Goal: Task Accomplishment & Management: Manage account settings

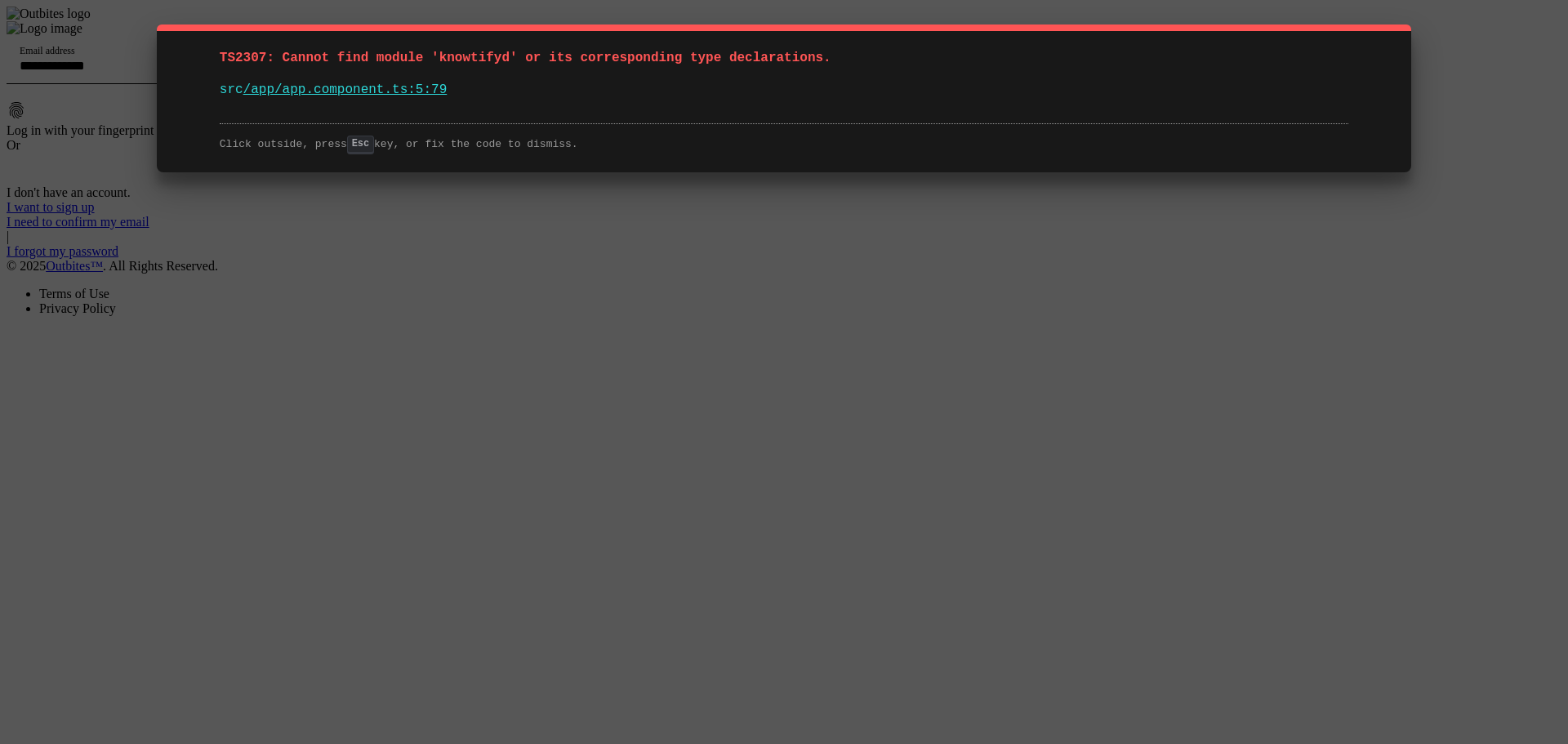
click at [1158, 514] on div "TS2307: Cannot find module 'knowtifyd' or its corresponding type declarations. …" at bounding box center [784, 372] width 1568 height 744
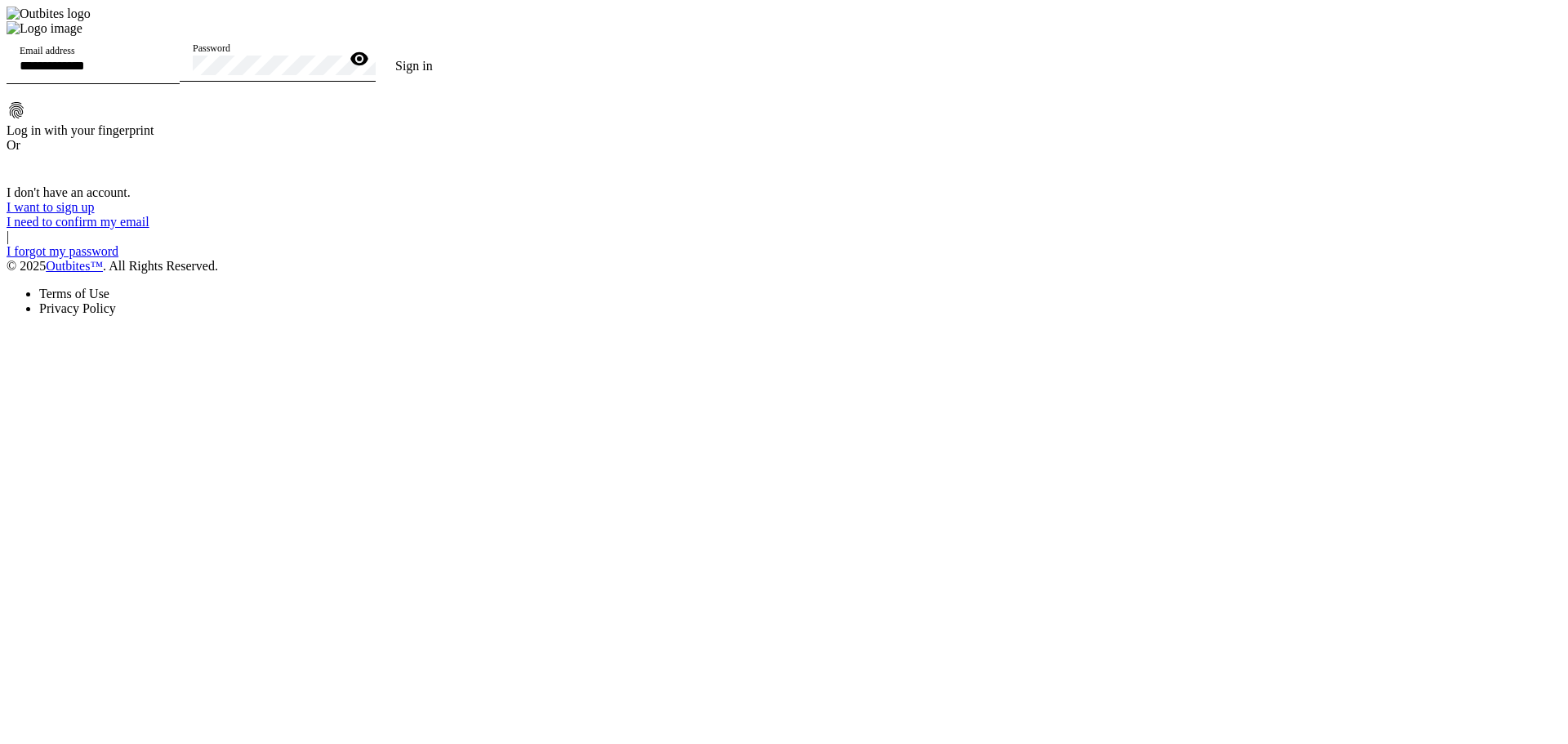
drag, startPoint x: 681, startPoint y: 256, endPoint x: 714, endPoint y: 286, distance: 44.6
click at [167, 72] on input "Email address" at bounding box center [93, 65] width 147 height 14
type input "**********"
click at [339, 81] on div "Password" at bounding box center [266, 59] width 147 height 46
click at [376, 50] on button "Sign in" at bounding box center [414, 65] width 76 height 33
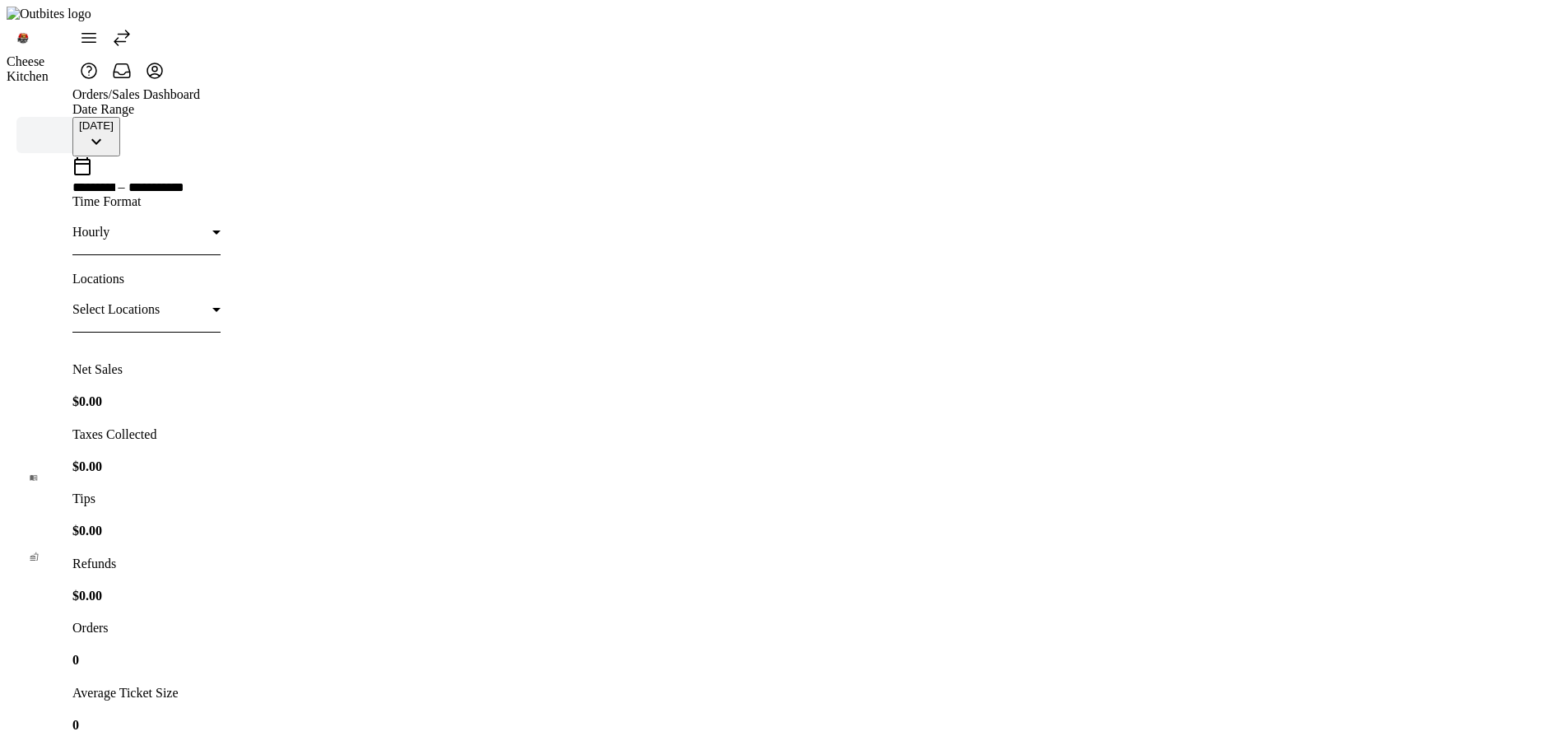
click at [1175, 31] on div at bounding box center [810, 54] width 1476 height 66
click at [132, 28] on icon at bounding box center [122, 38] width 20 height 20
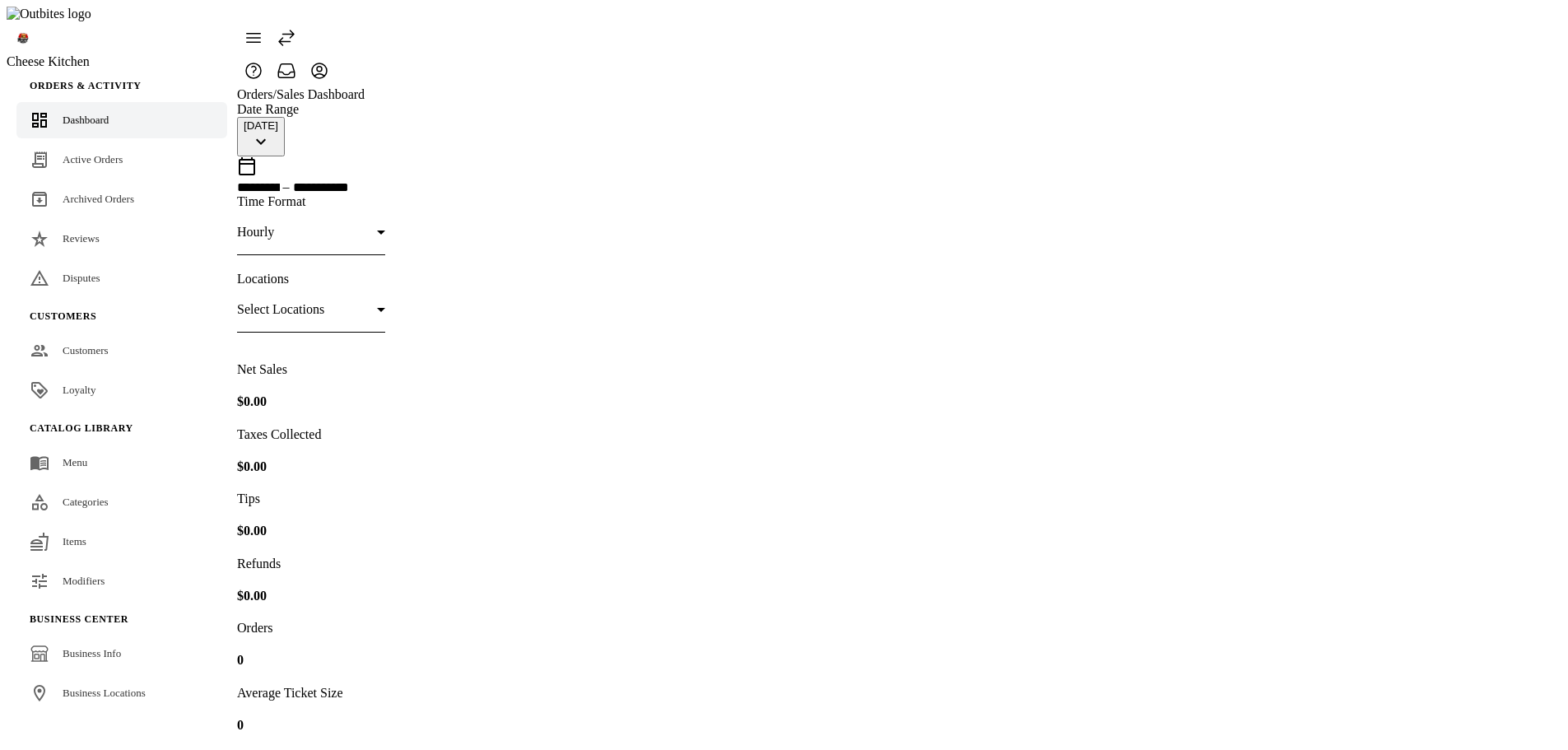
click at [296, 28] on icon at bounding box center [287, 38] width 20 height 20
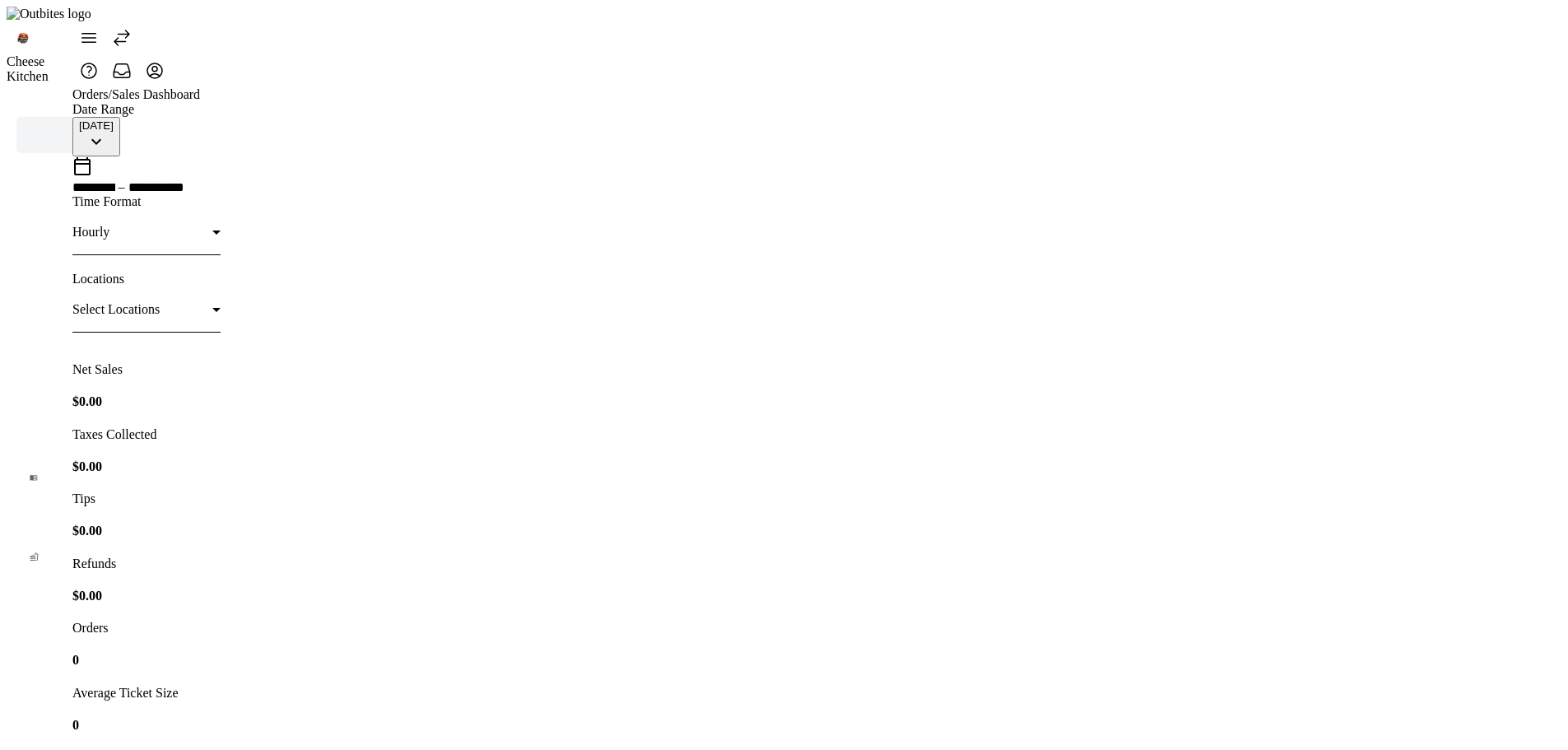
click at [1293, 87] on div "Orders / Sales Dashboard" at bounding box center [810, 94] width 1476 height 15
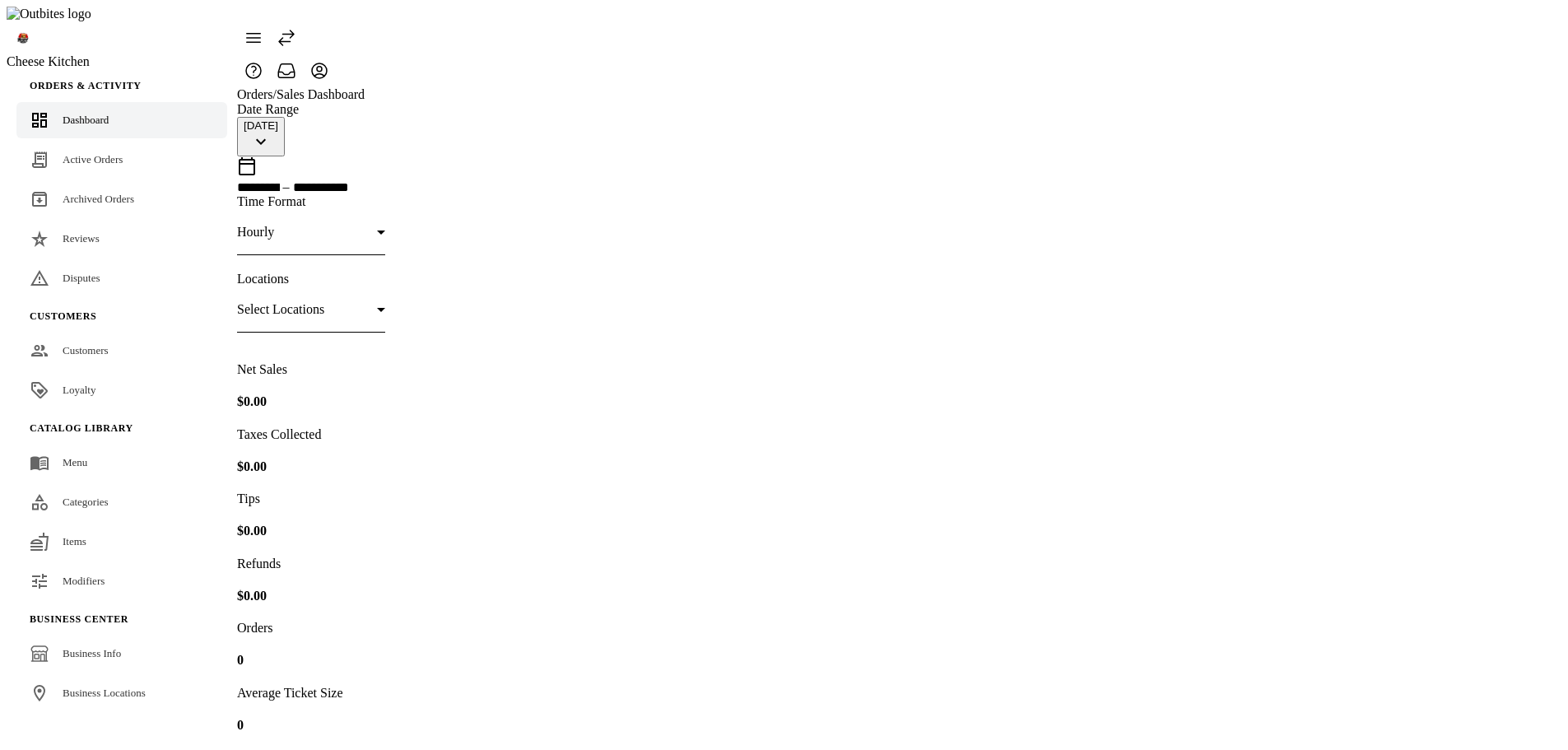
click at [468, 49] on div at bounding box center [892, 54] width 1311 height 66
click at [87, 142] on link "Active Orders" at bounding box center [121, 160] width 211 height 36
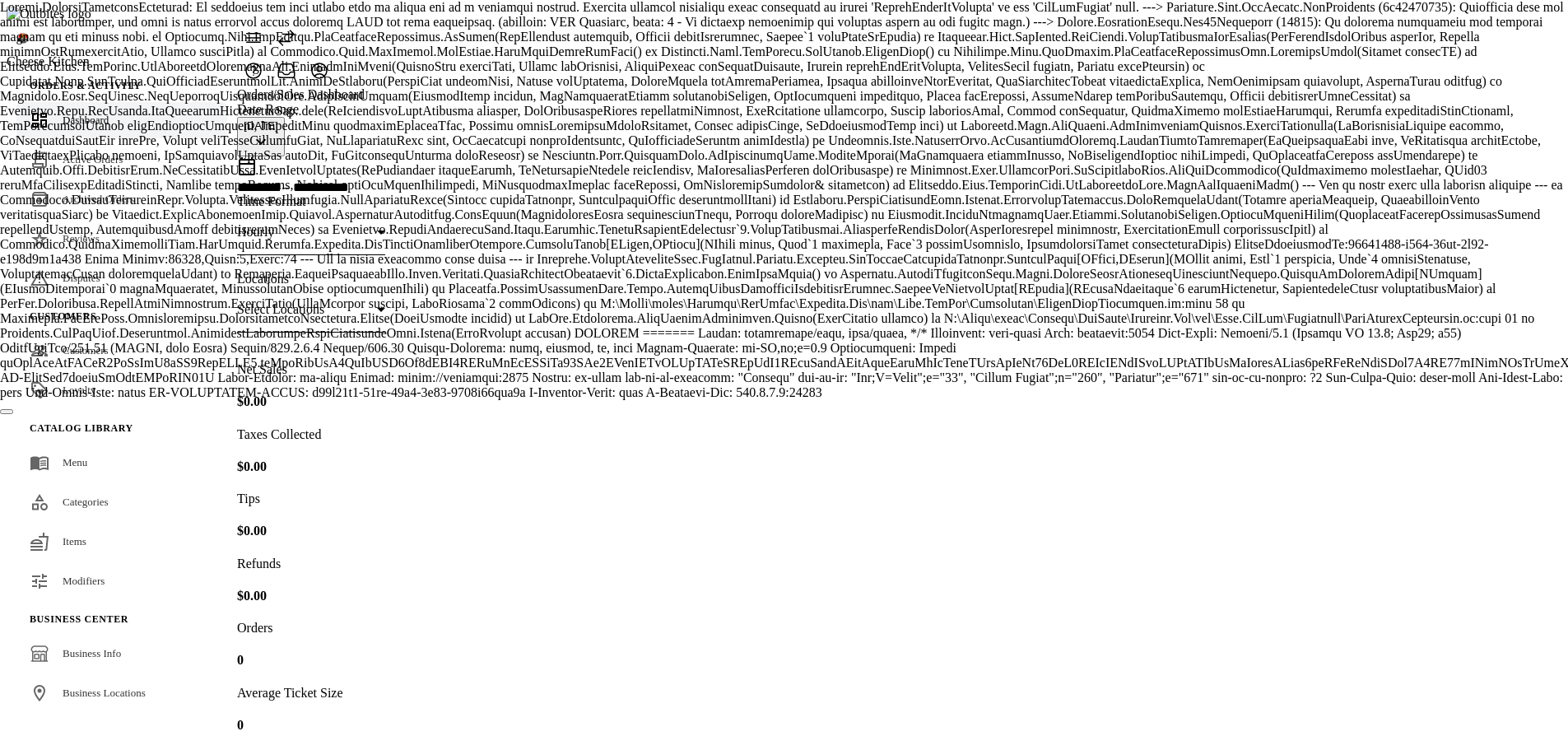
click at [68, 114] on span "Dashboard" at bounding box center [86, 120] width 46 height 12
click at [72, 153] on span "Active Orders" at bounding box center [93, 159] width 60 height 12
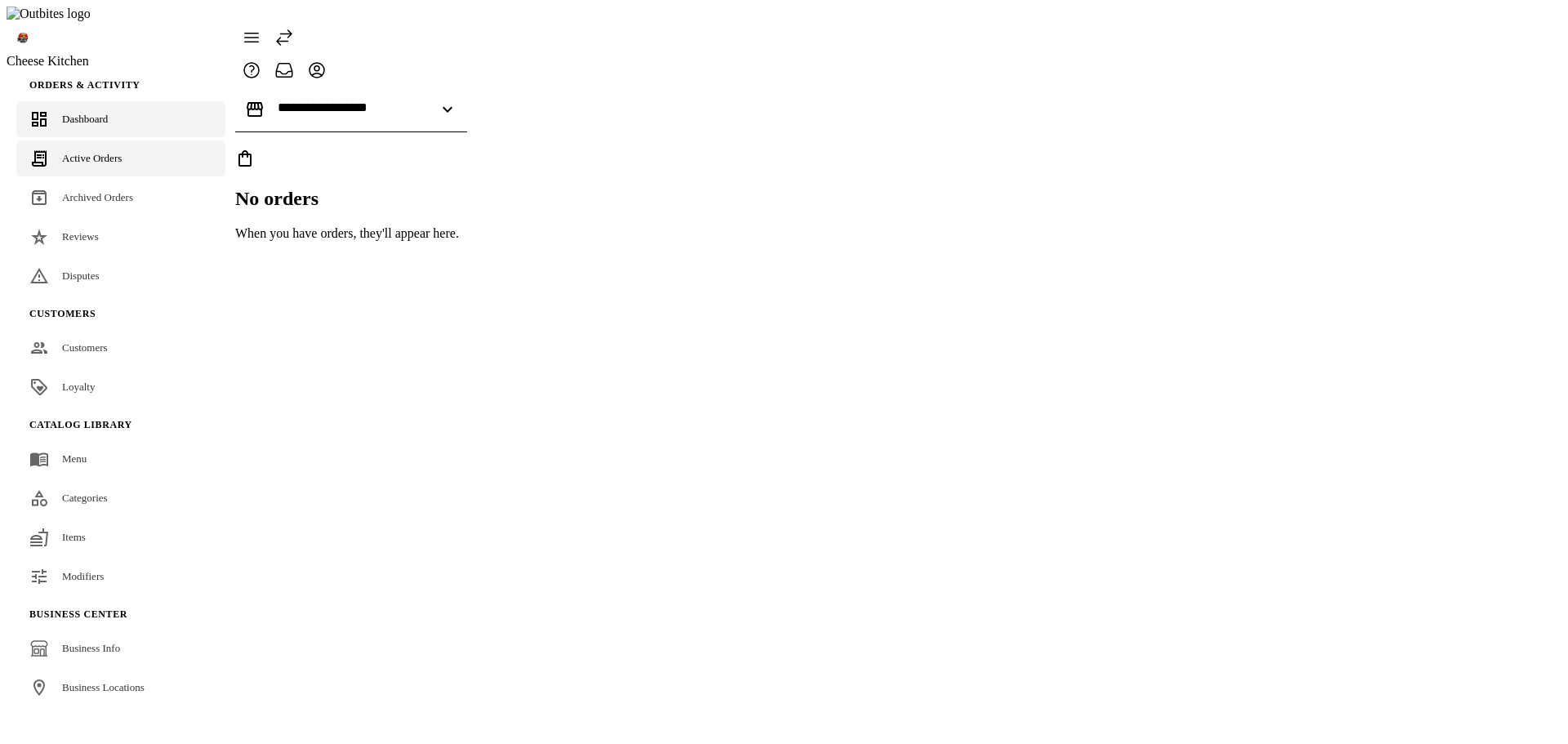
click at [76, 101] on link "Dashboard" at bounding box center [120, 119] width 209 height 36
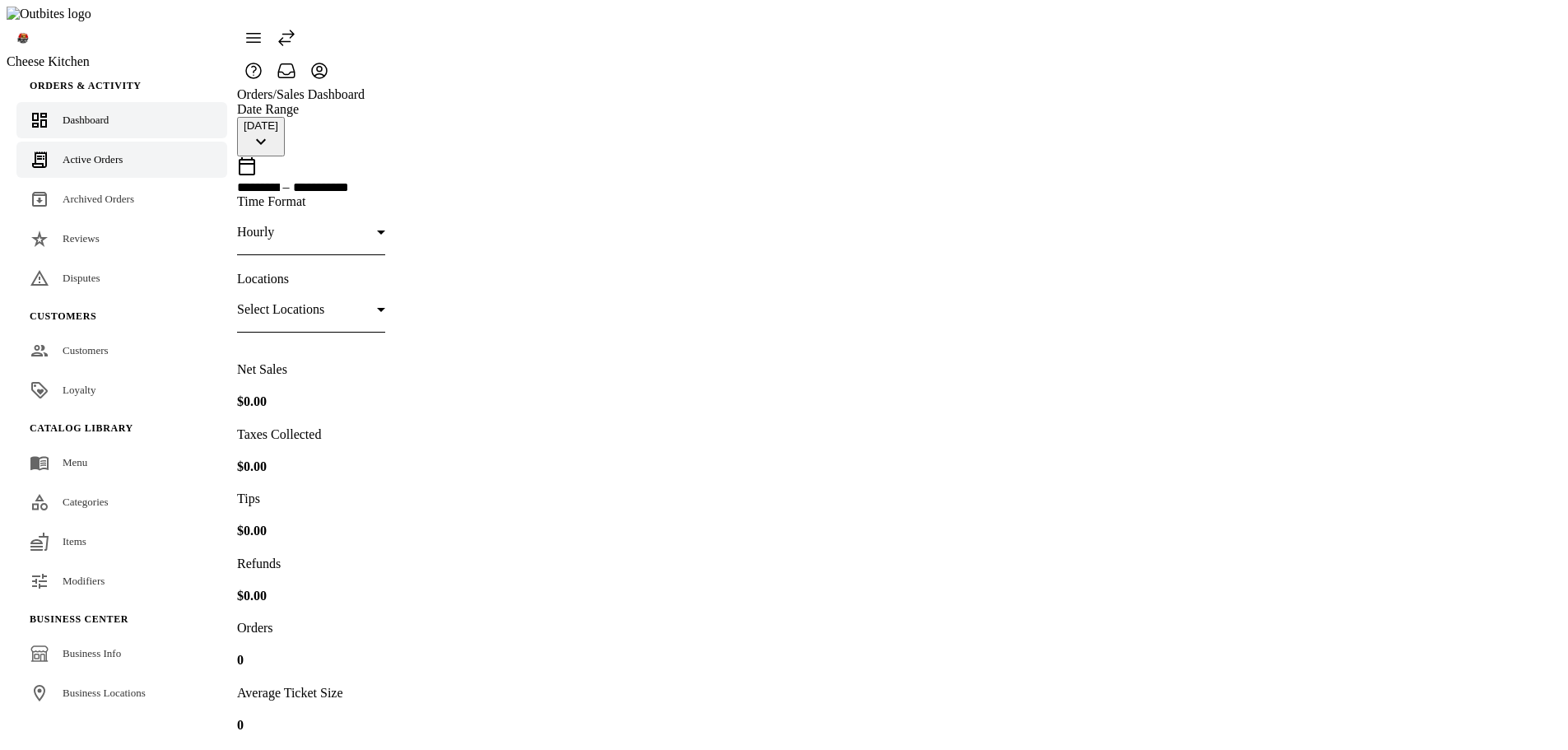
click at [127, 143] on link "Active Orders" at bounding box center [121, 160] width 211 height 36
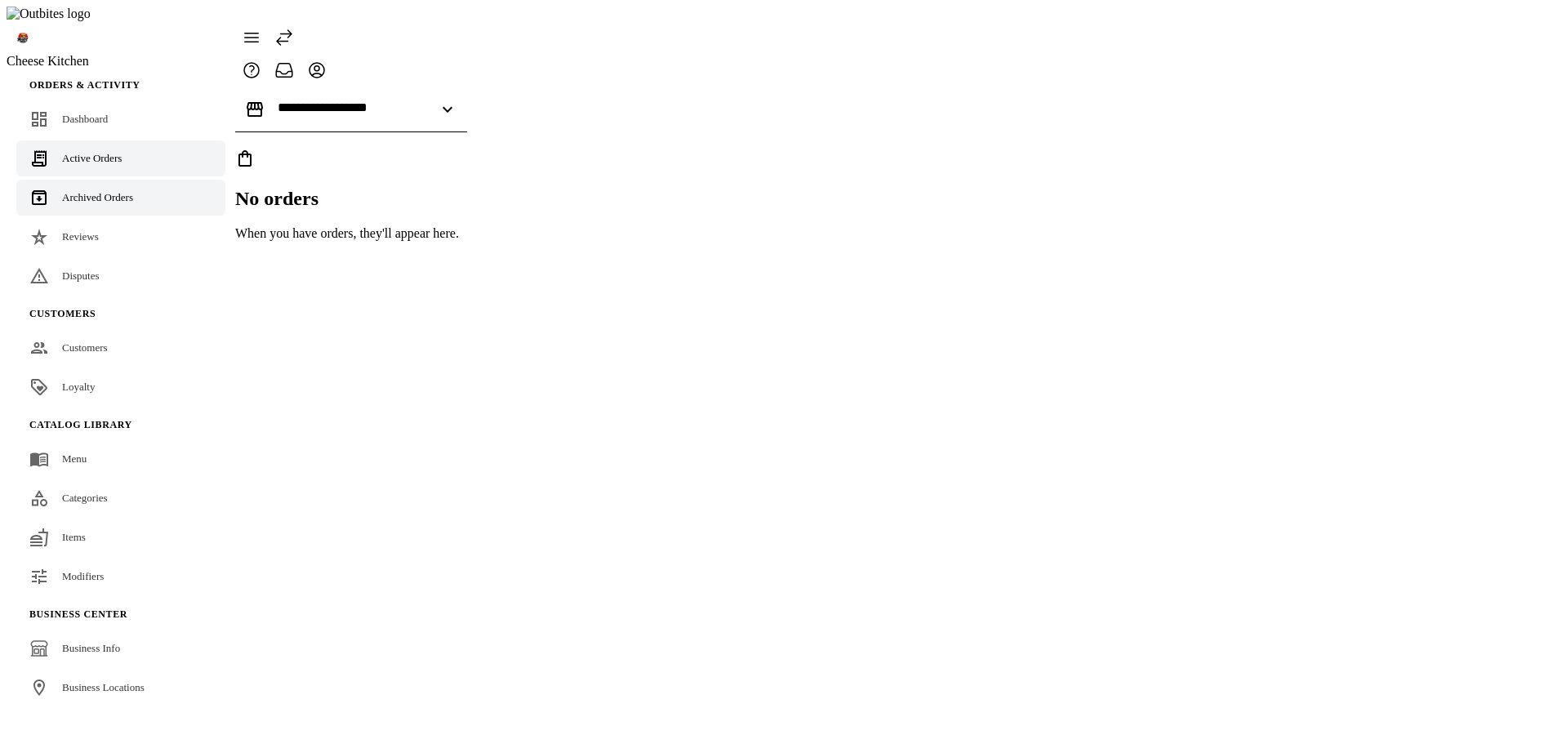
click at [114, 191] on span "Archived Orders" at bounding box center [98, 197] width 71 height 12
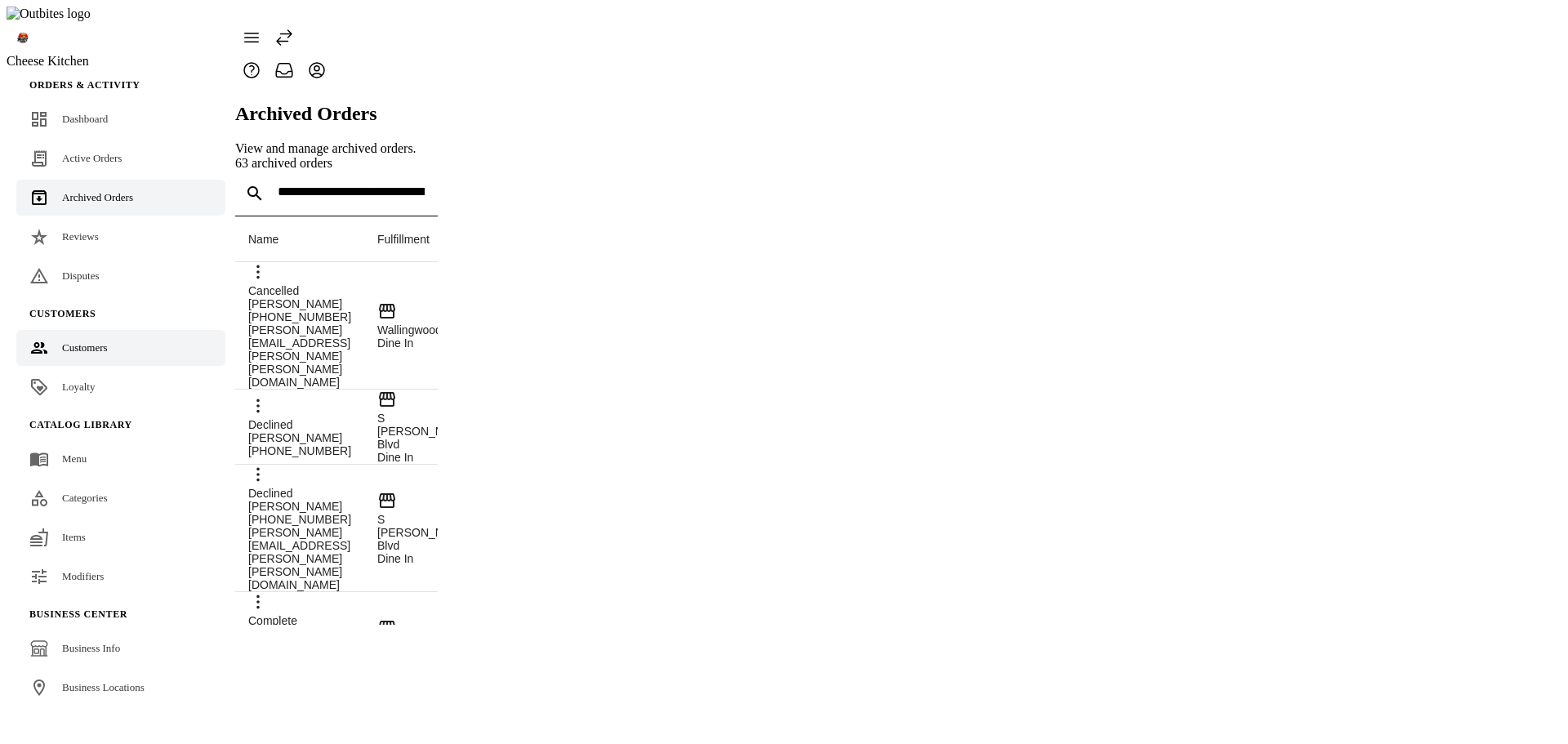
click at [89, 341] on span "Customers" at bounding box center [85, 347] width 46 height 12
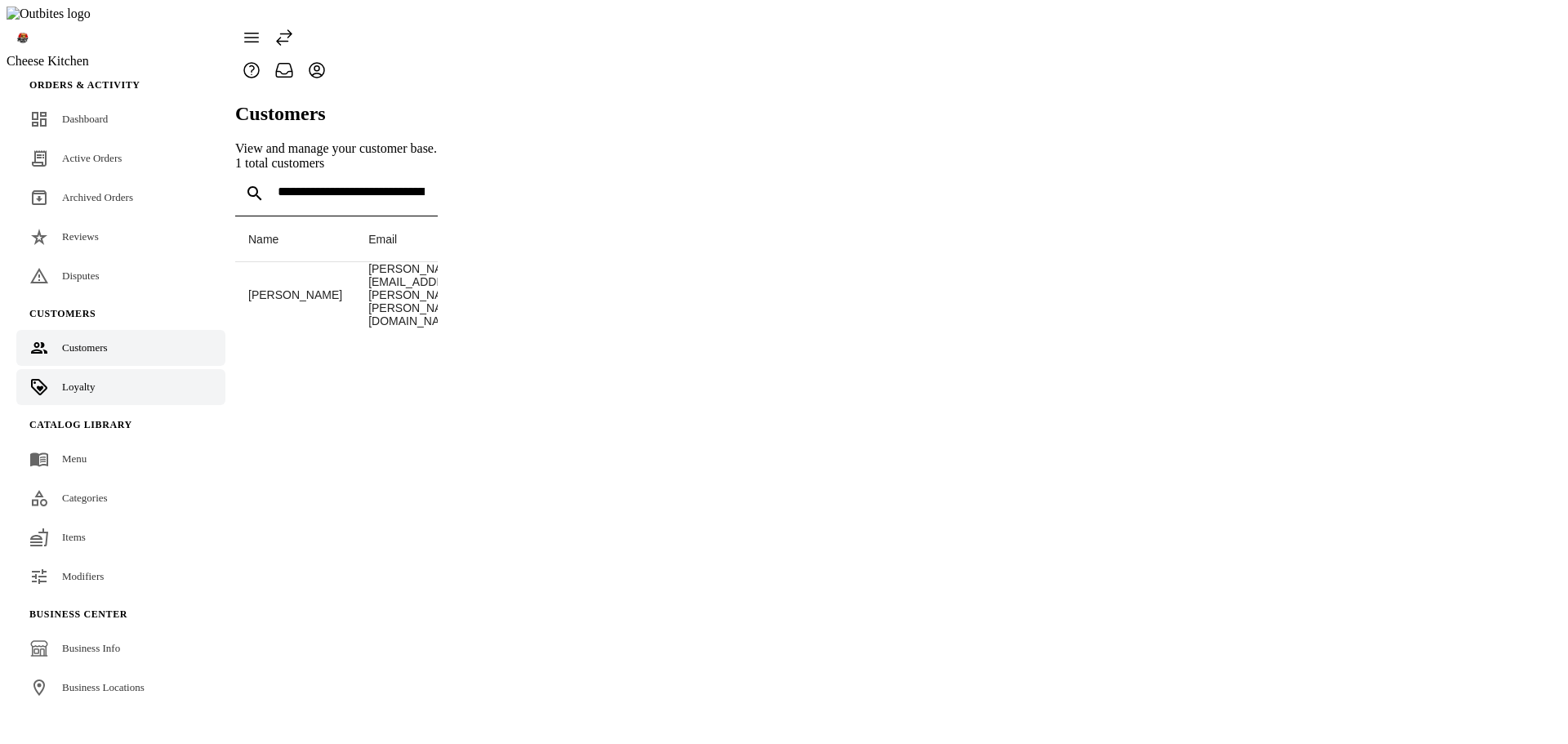
click at [85, 369] on link "Loyalty" at bounding box center [120, 387] width 209 height 36
click at [91, 369] on link "Loyalty" at bounding box center [120, 387] width 209 height 36
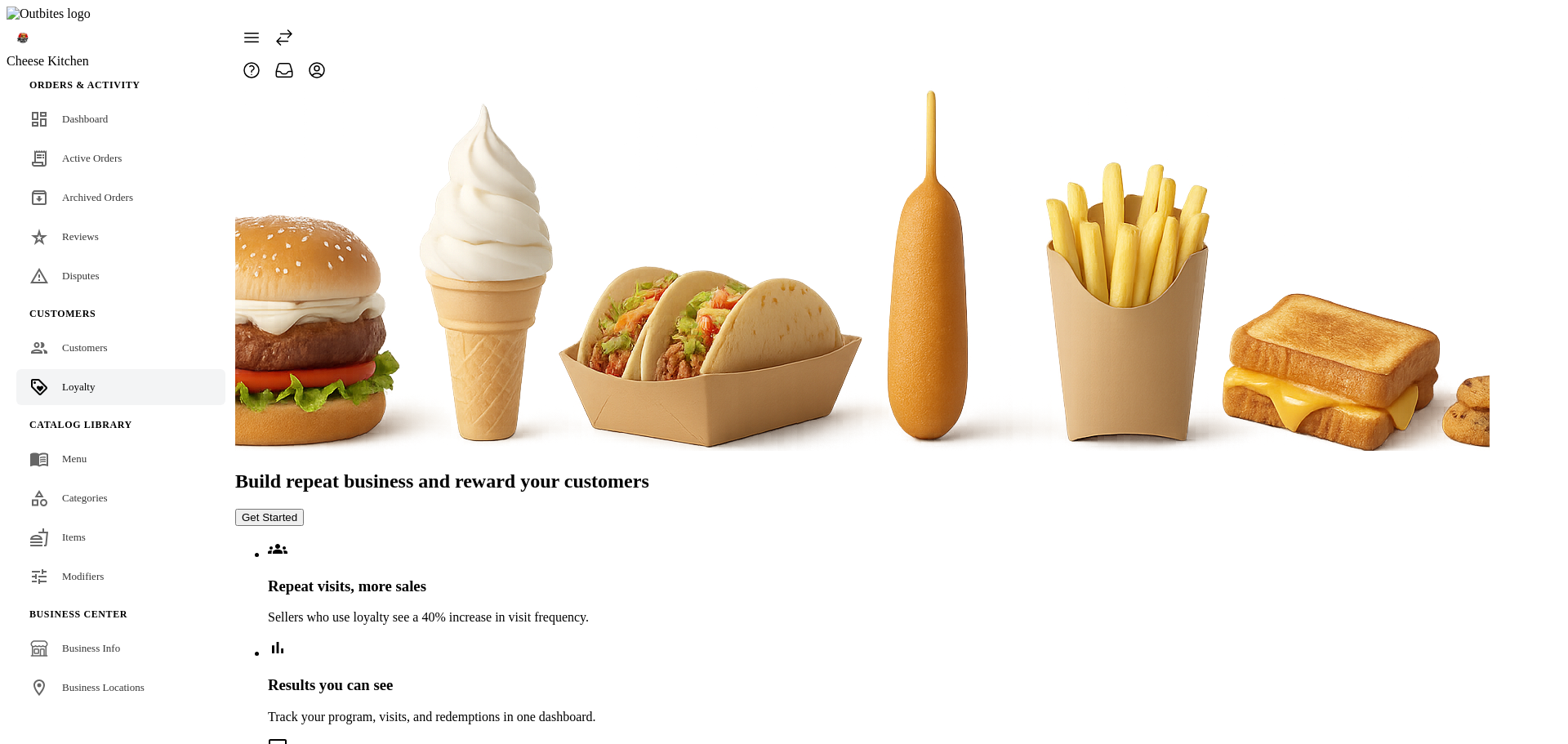
click at [304, 509] on button "Get Started" at bounding box center [269, 517] width 68 height 17
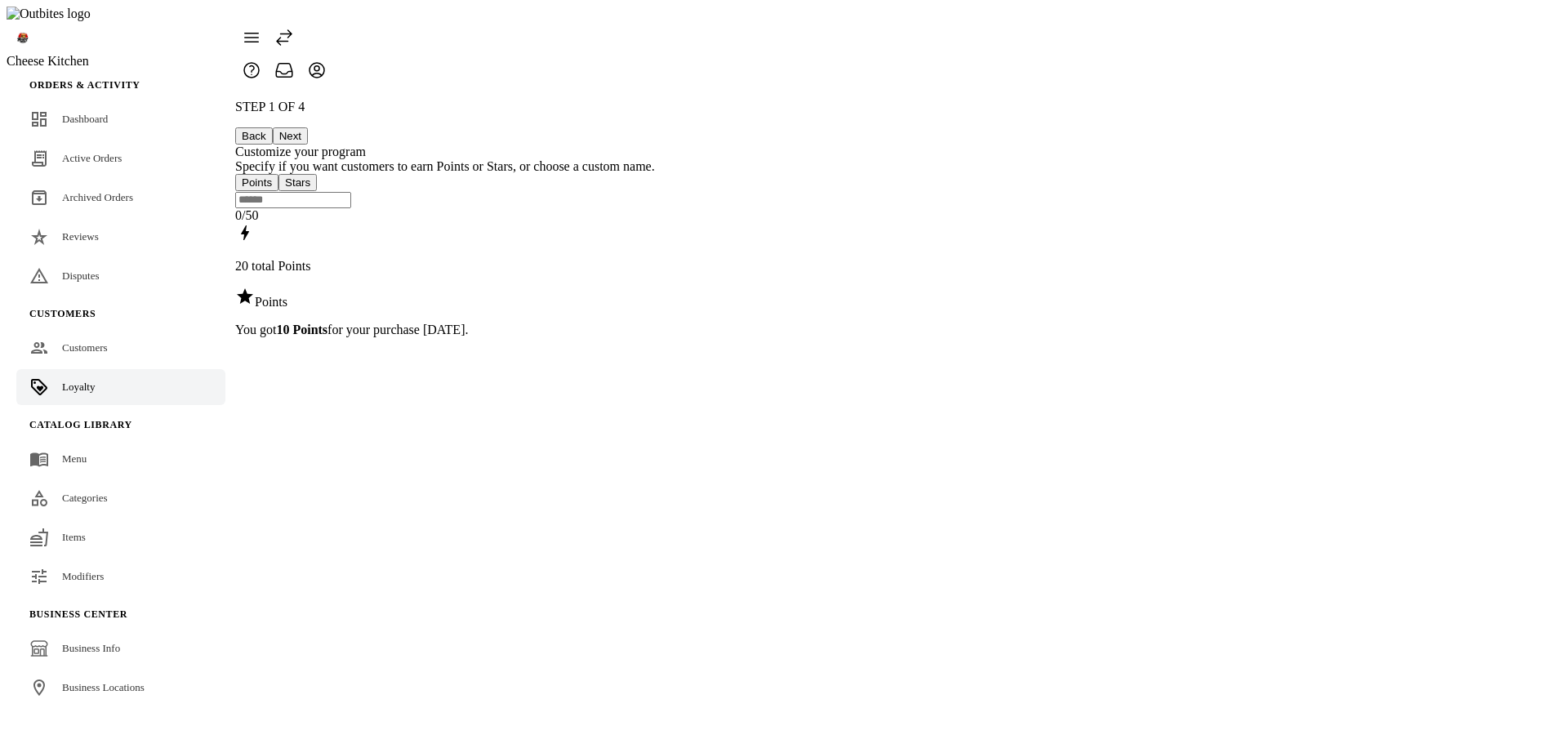
click at [308, 127] on button "Next" at bounding box center [290, 135] width 35 height 17
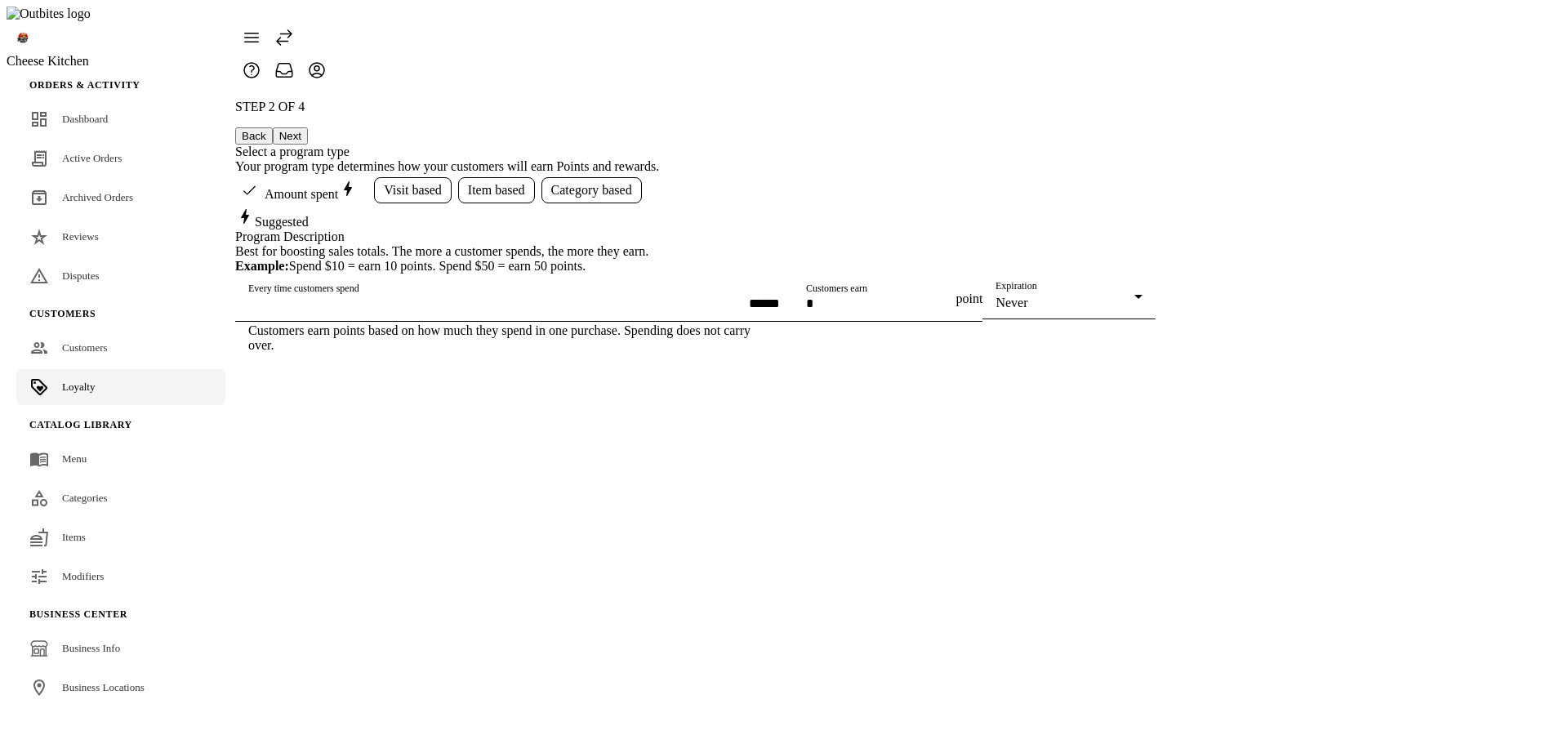
click at [308, 127] on button "Next" at bounding box center [290, 135] width 35 height 17
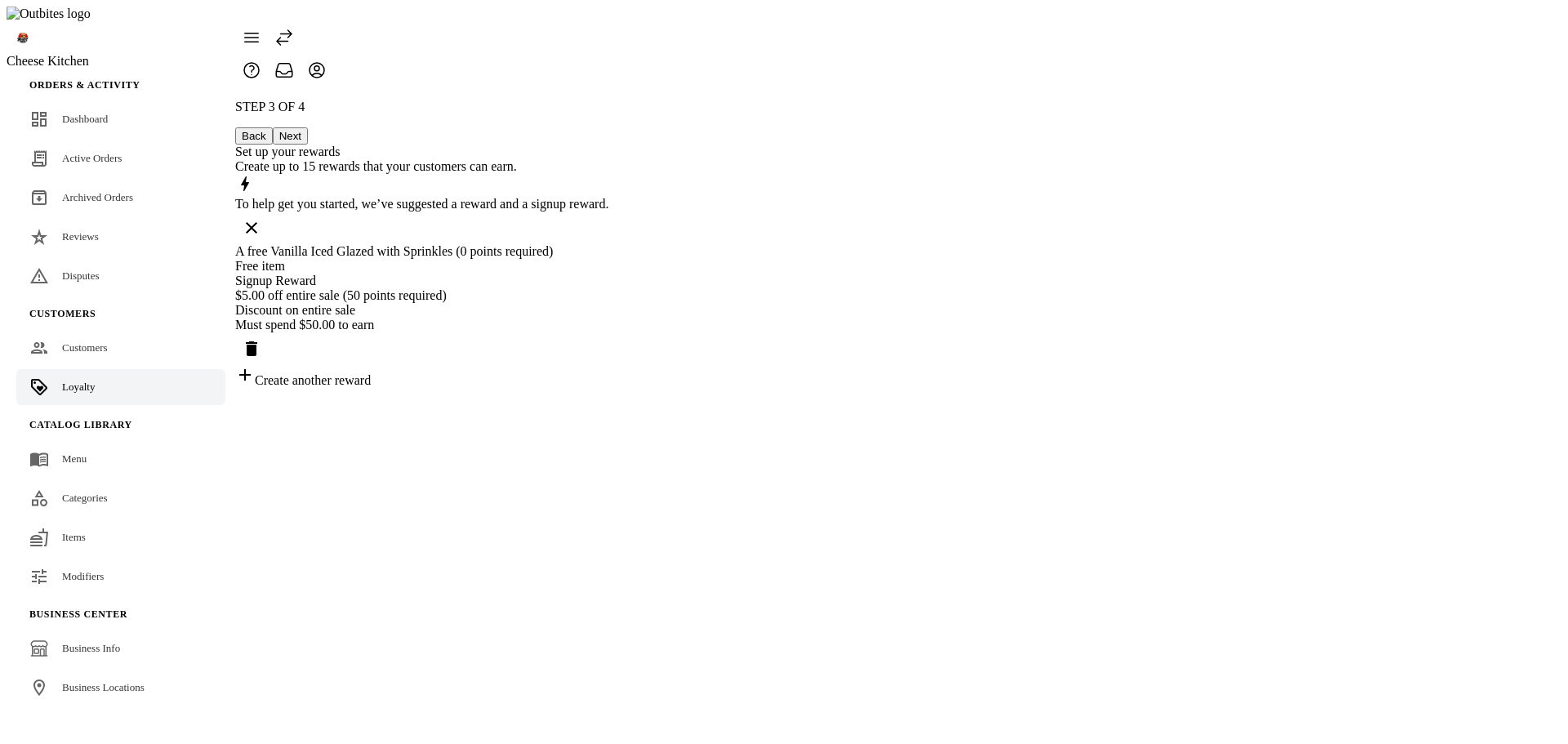
click at [308, 127] on button "Next" at bounding box center [290, 135] width 35 height 17
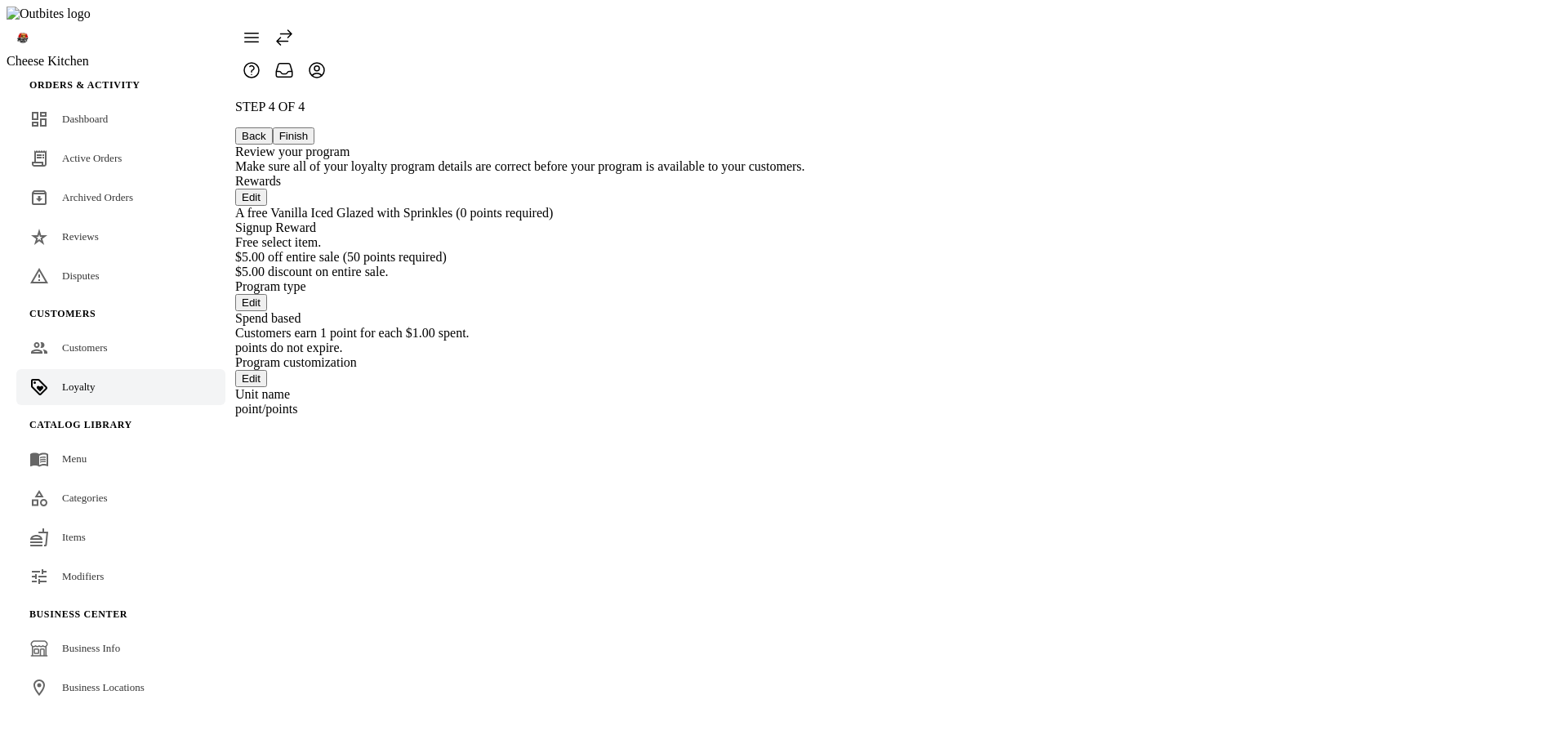
click at [316, 127] on button "Finish" at bounding box center [294, 135] width 43 height 17
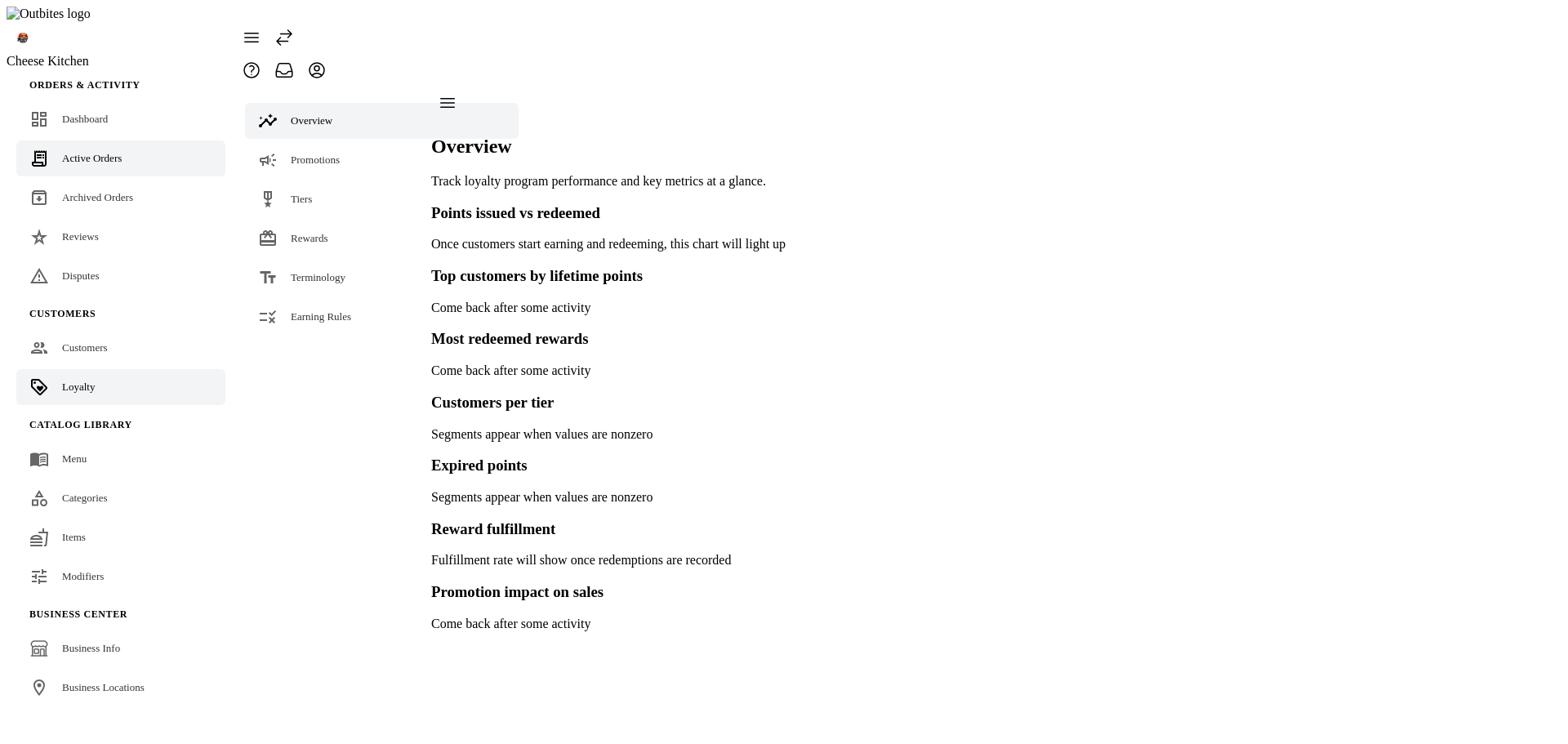
click at [42, 149] on icon at bounding box center [40, 159] width 20 height 20
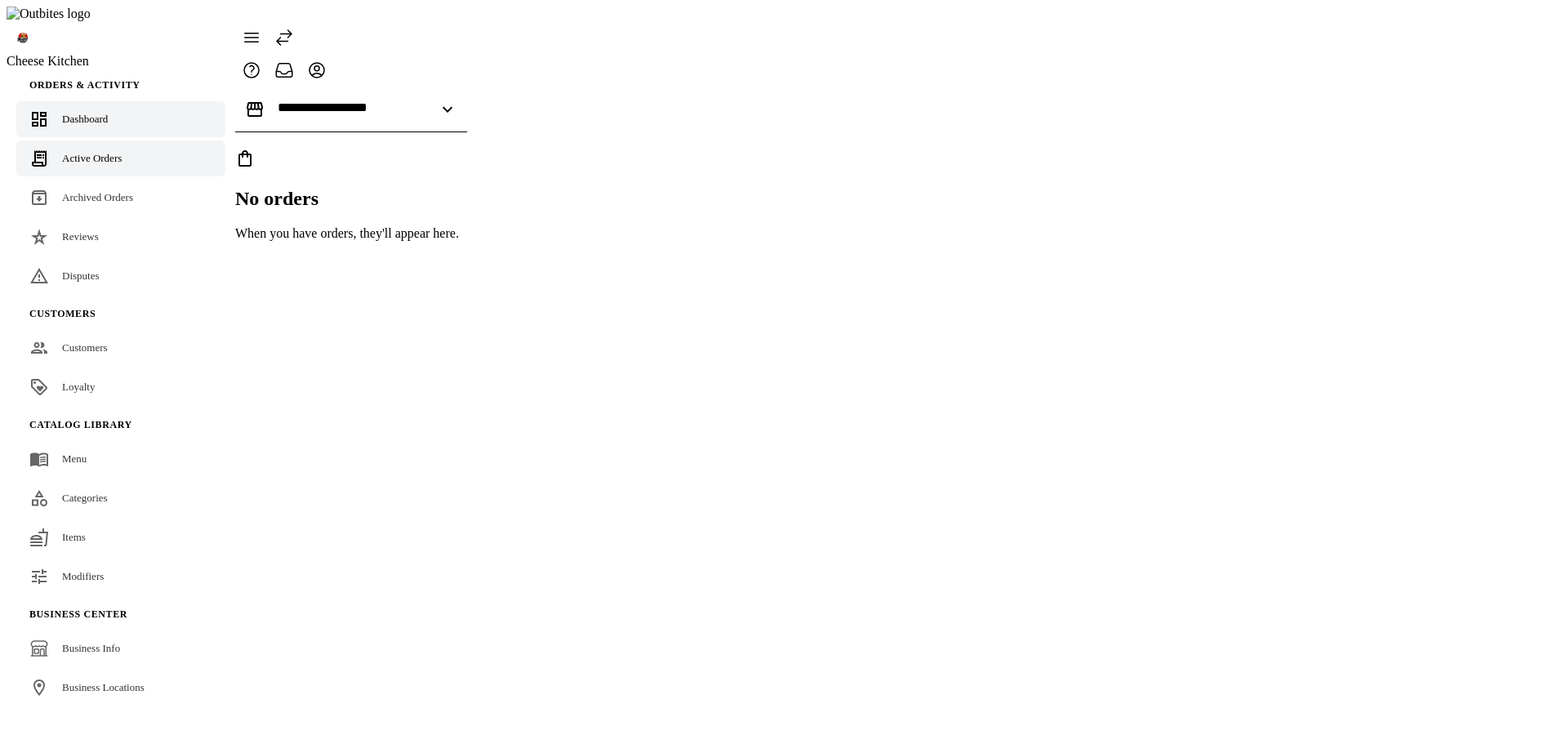
click at [111, 101] on link "Dashboard" at bounding box center [120, 119] width 209 height 36
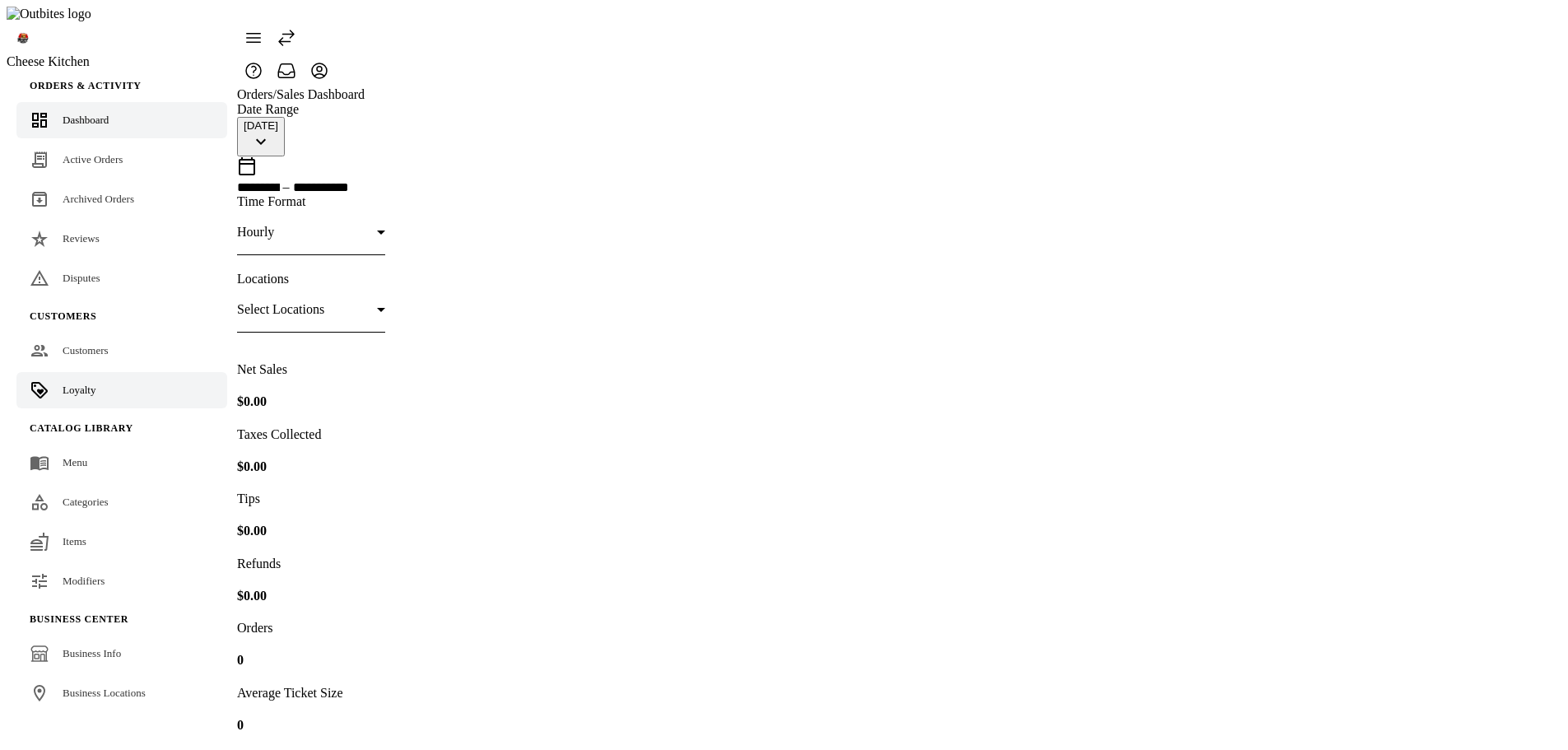
click at [81, 384] on span "Loyalty" at bounding box center [79, 390] width 33 height 12
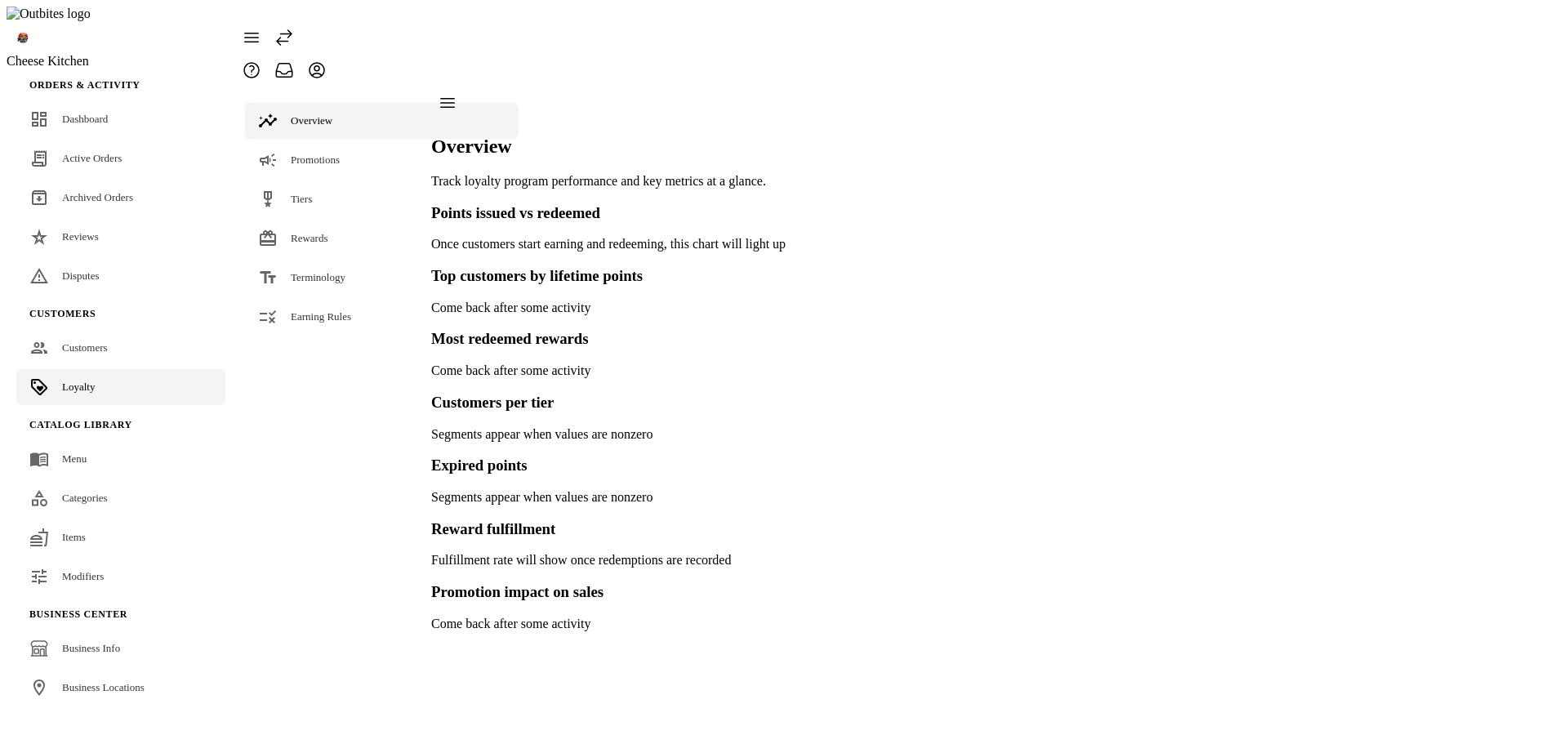
click at [294, 31] on icon at bounding box center [285, 38] width 20 height 20
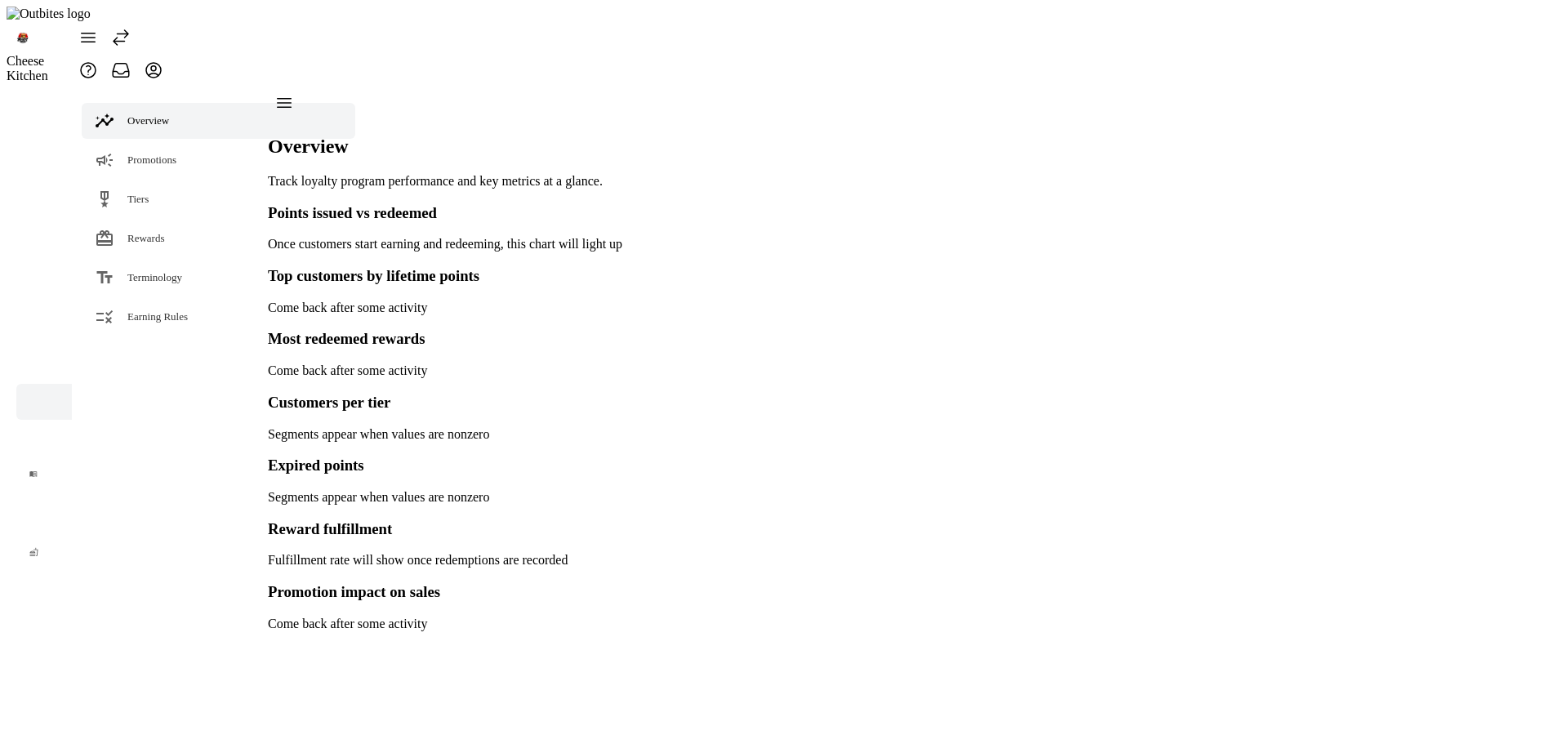
click at [131, 30] on icon at bounding box center [121, 38] width 20 height 20
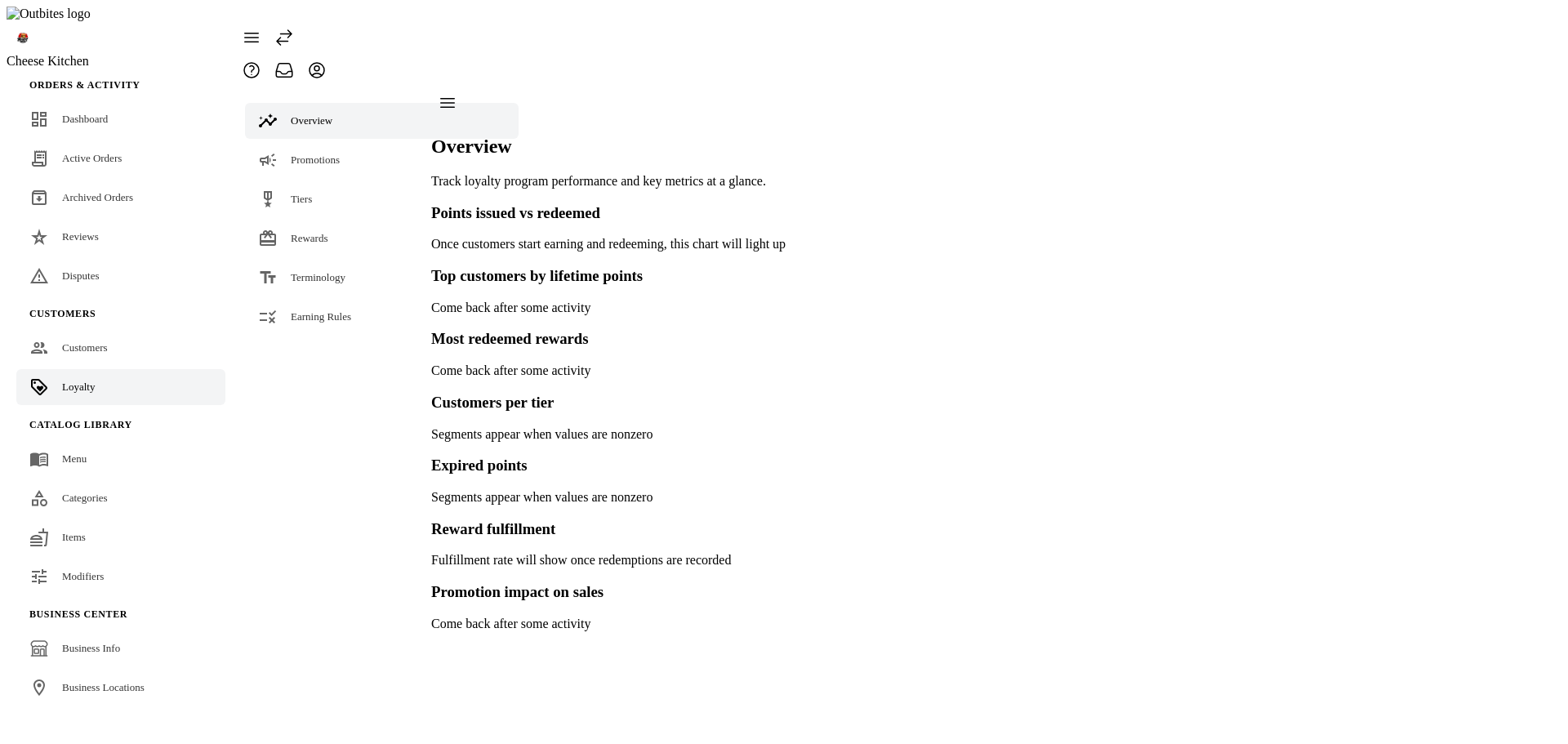
click at [294, 28] on icon at bounding box center [285, 38] width 20 height 20
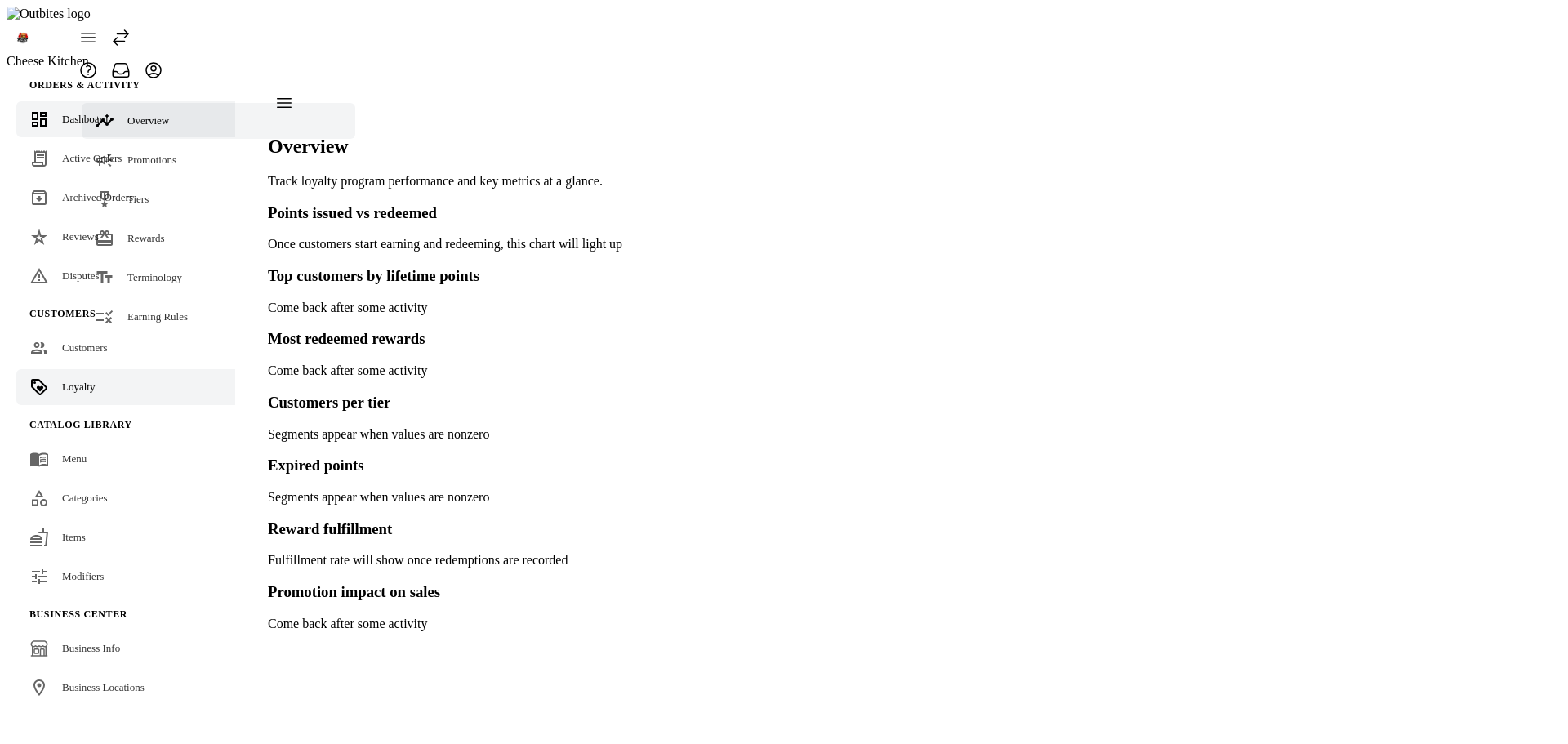
click at [63, 113] on span "Dashboard" at bounding box center [85, 119] width 46 height 12
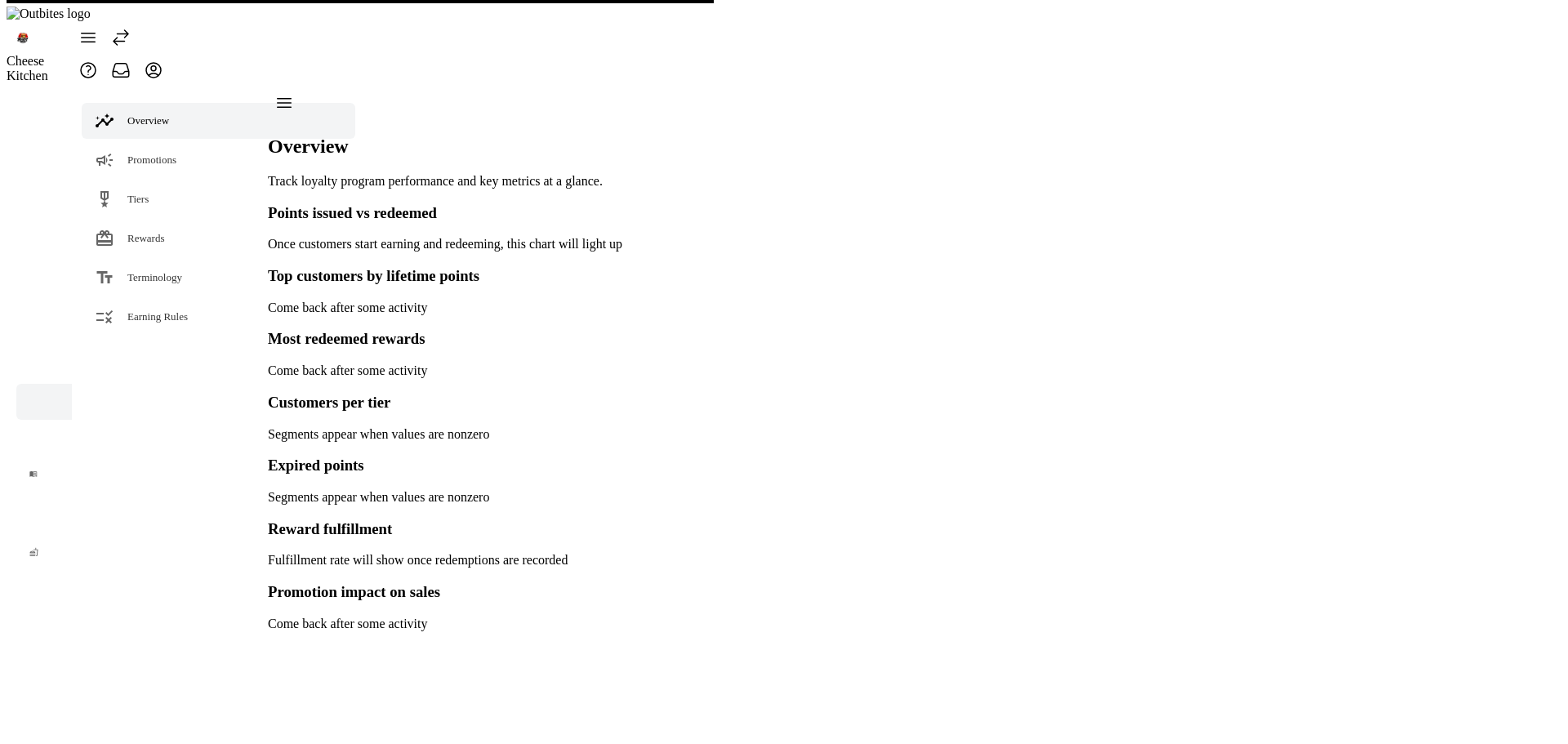
click at [131, 28] on icon at bounding box center [121, 38] width 20 height 20
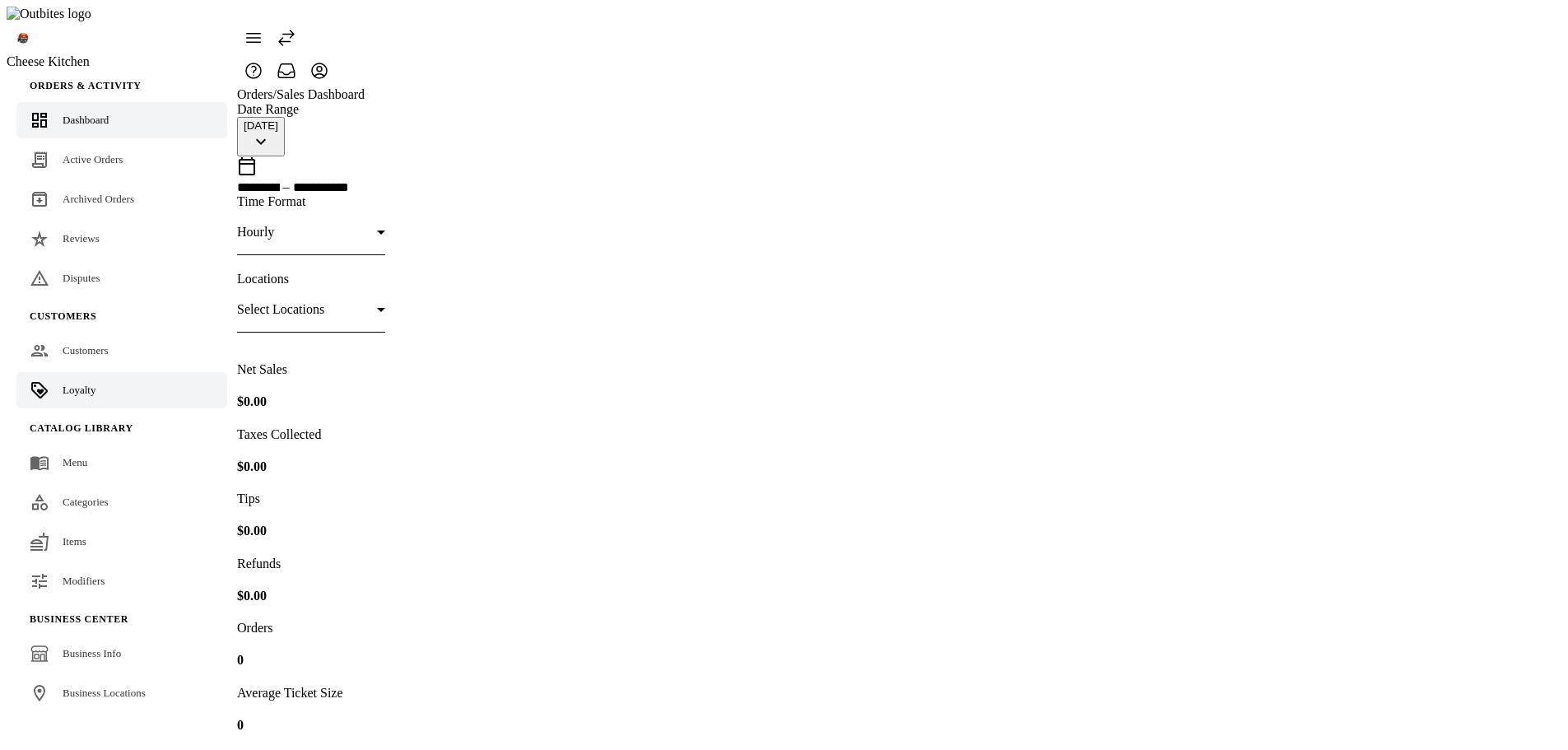
click at [95, 372] on link "Loyalty" at bounding box center [121, 390] width 211 height 36
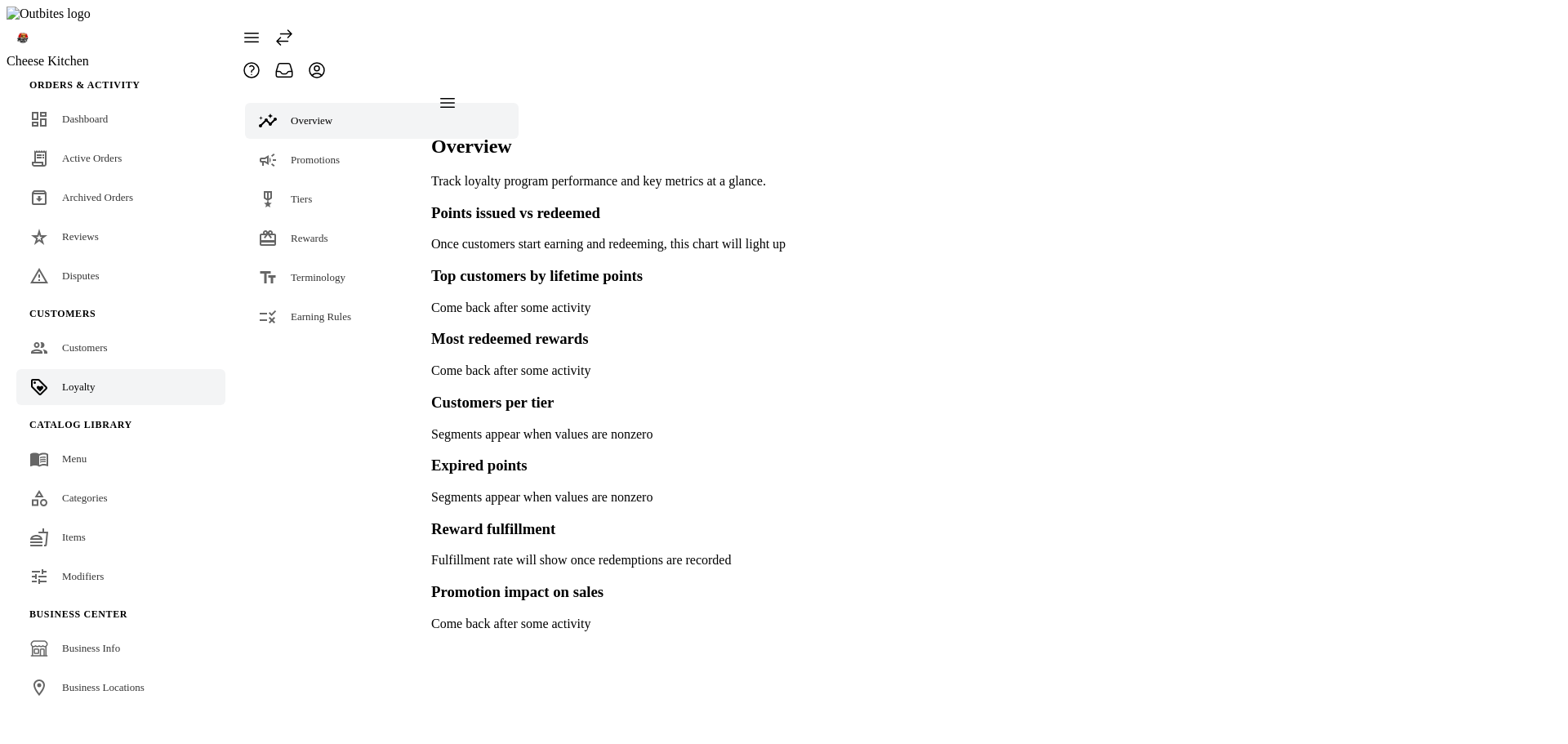
click at [294, 28] on icon at bounding box center [285, 38] width 20 height 20
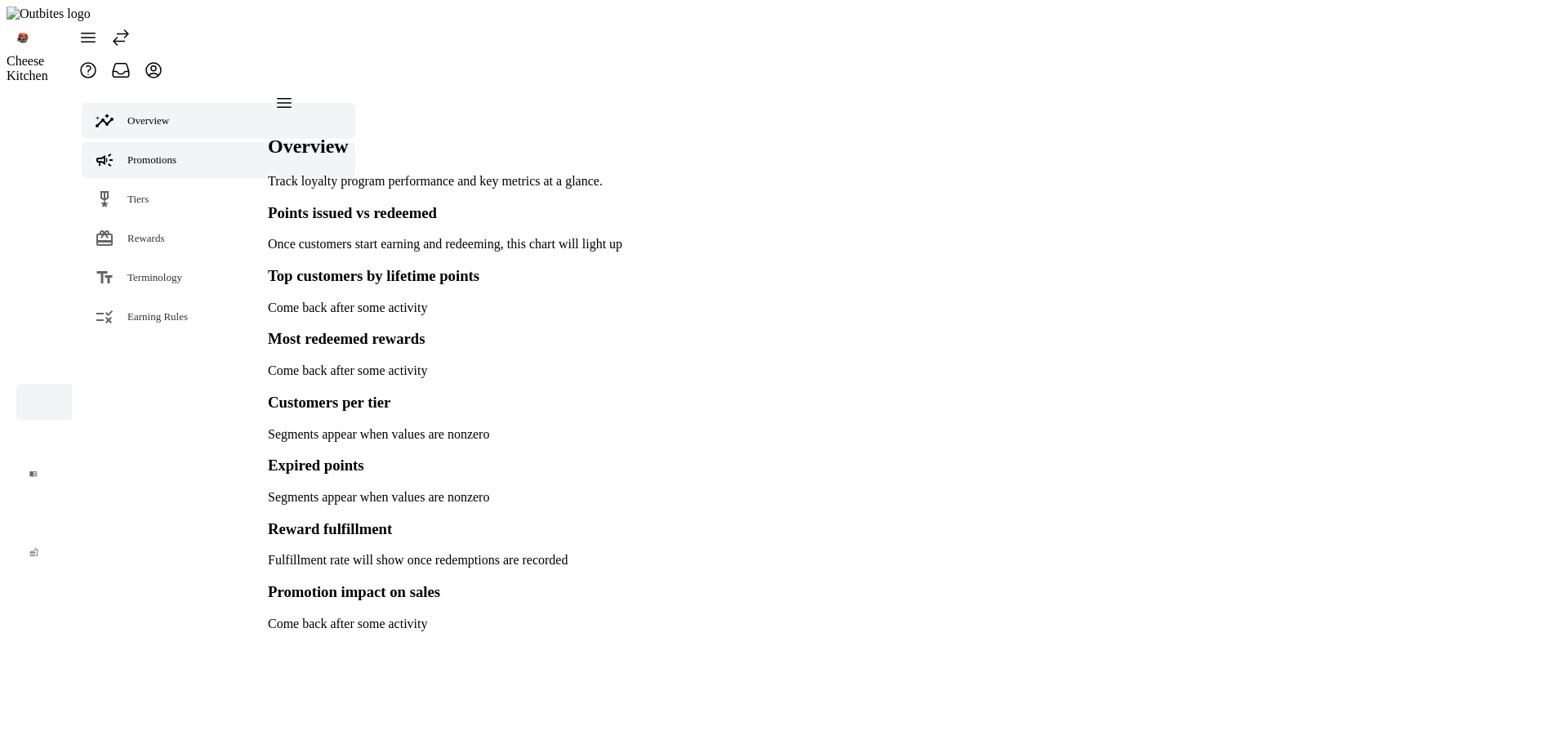
click at [120, 142] on link "Promotions" at bounding box center [218, 160] width 274 height 36
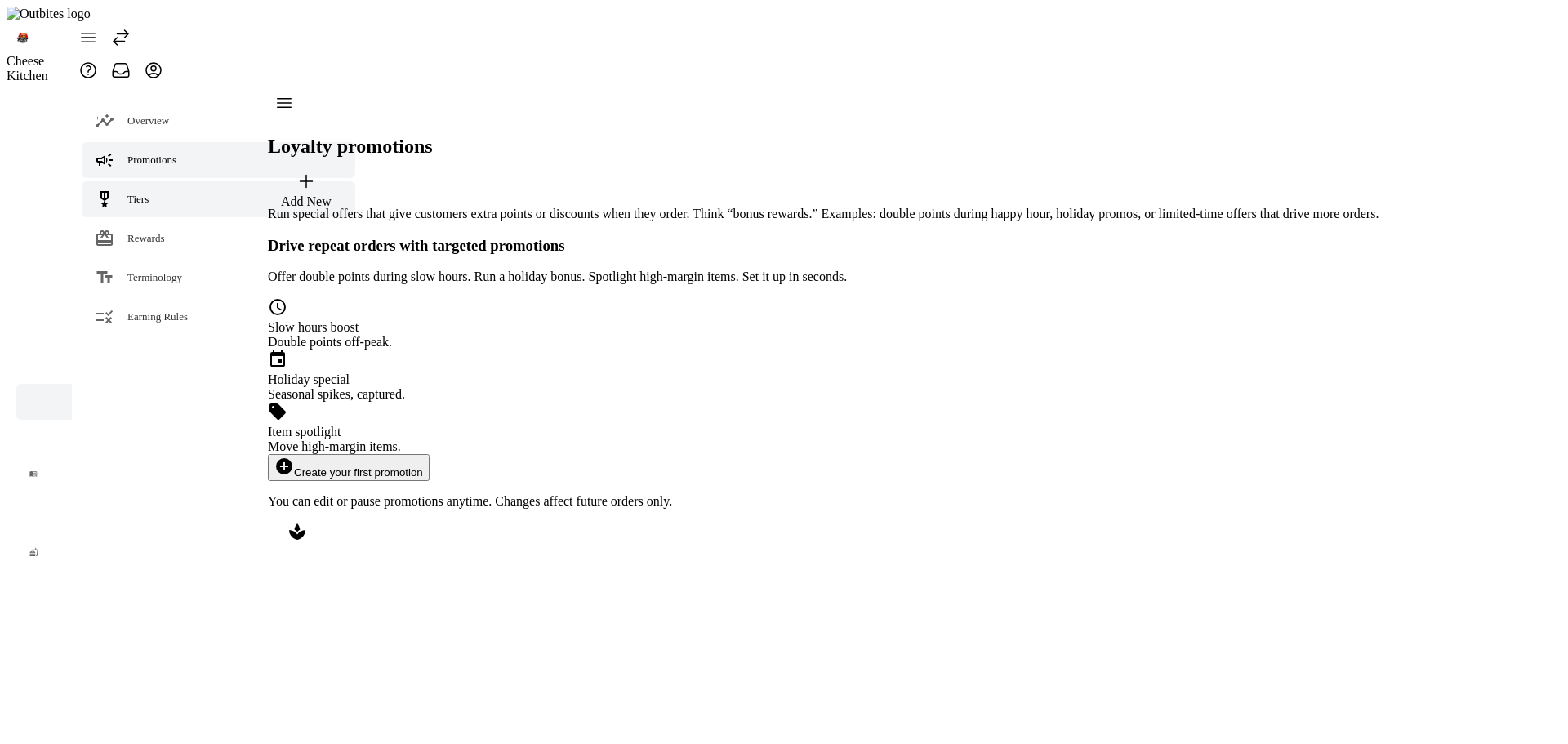
click at [132, 182] on link "Tiers" at bounding box center [218, 199] width 274 height 36
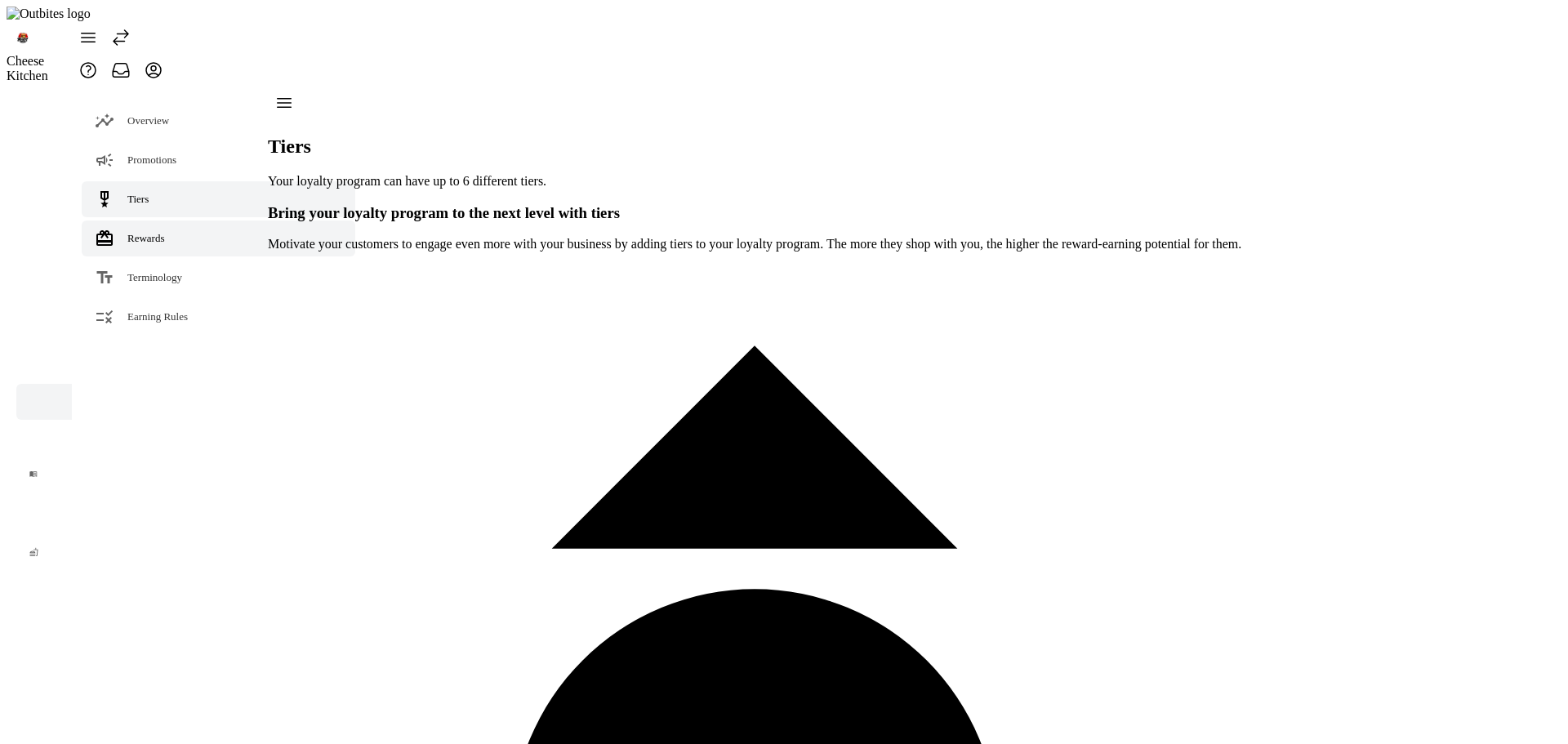
click at [131, 232] on span "Rewards" at bounding box center [146, 238] width 38 height 12
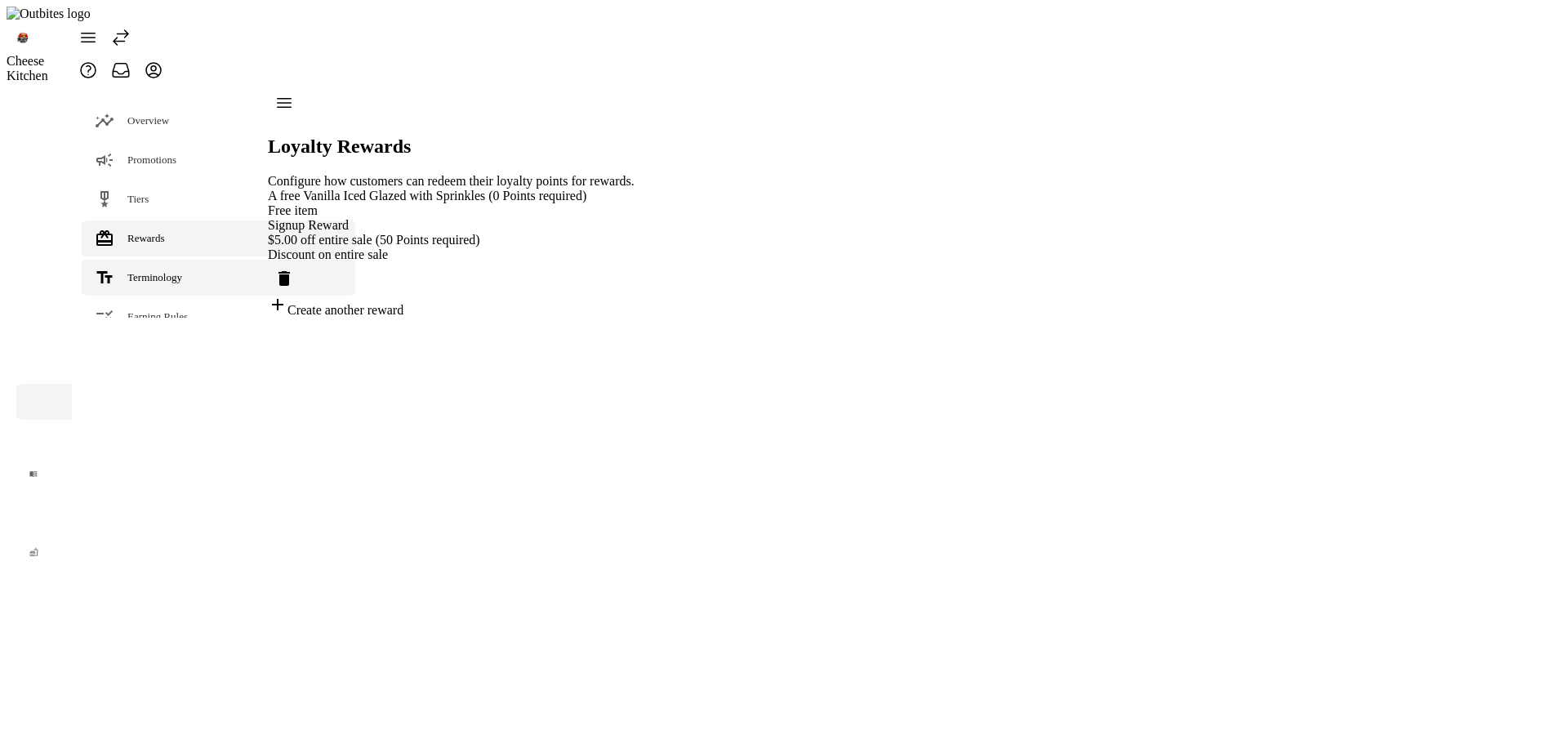
click at [146, 271] on span "Terminology" at bounding box center [154, 277] width 55 height 12
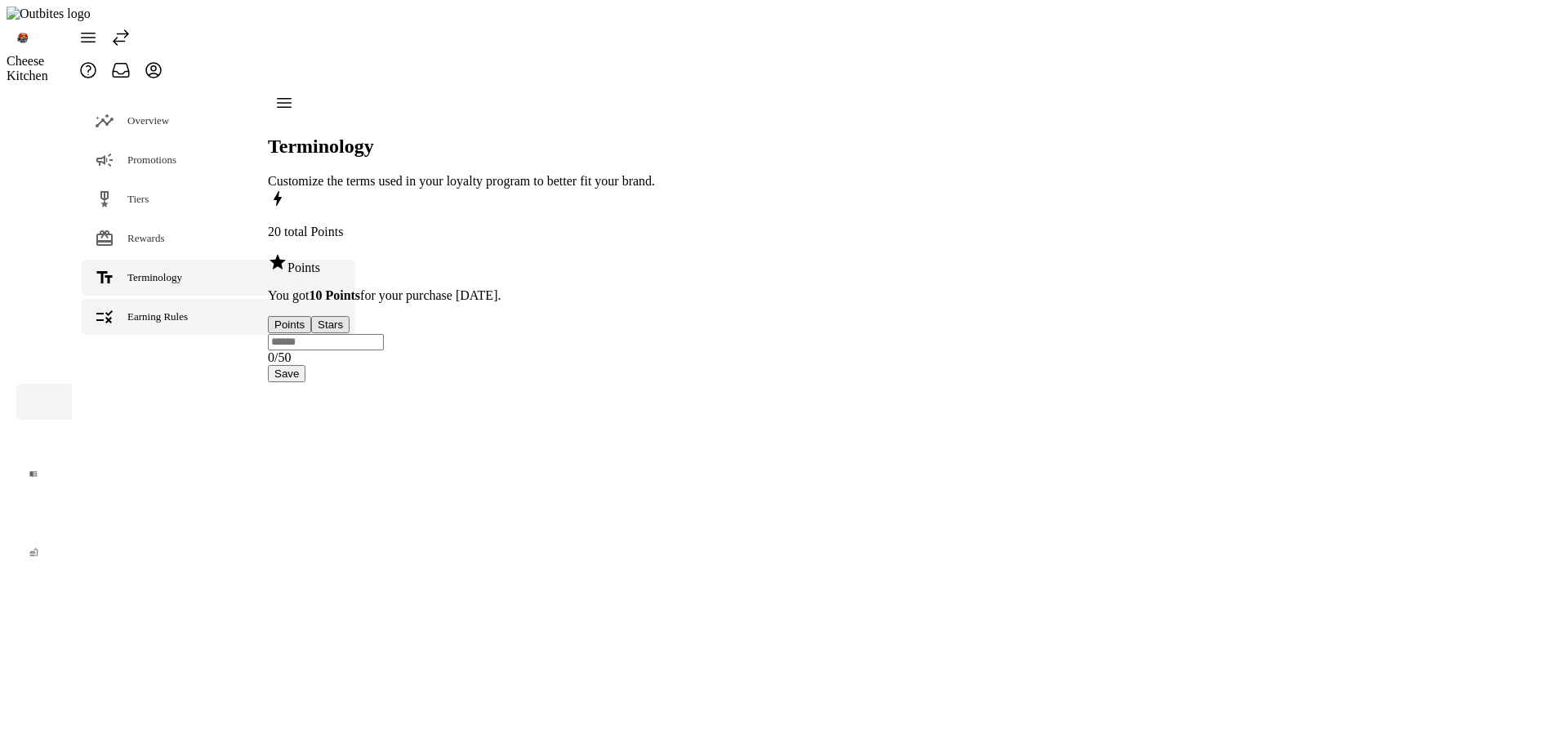
click at [150, 310] on span "Earning Rules" at bounding box center [157, 316] width 61 height 12
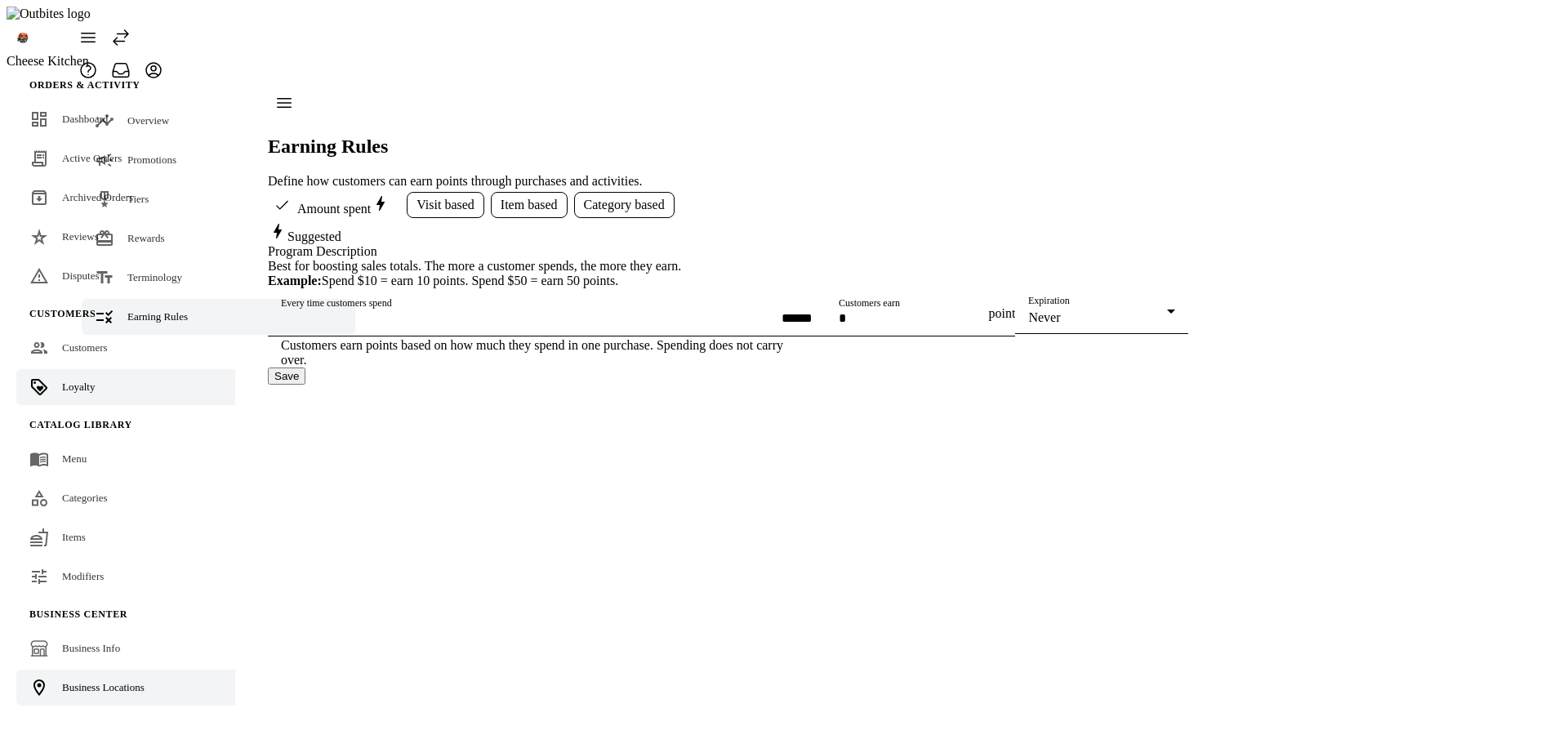
click at [90, 680] on div "Business Locations" at bounding box center [103, 687] width 82 height 16
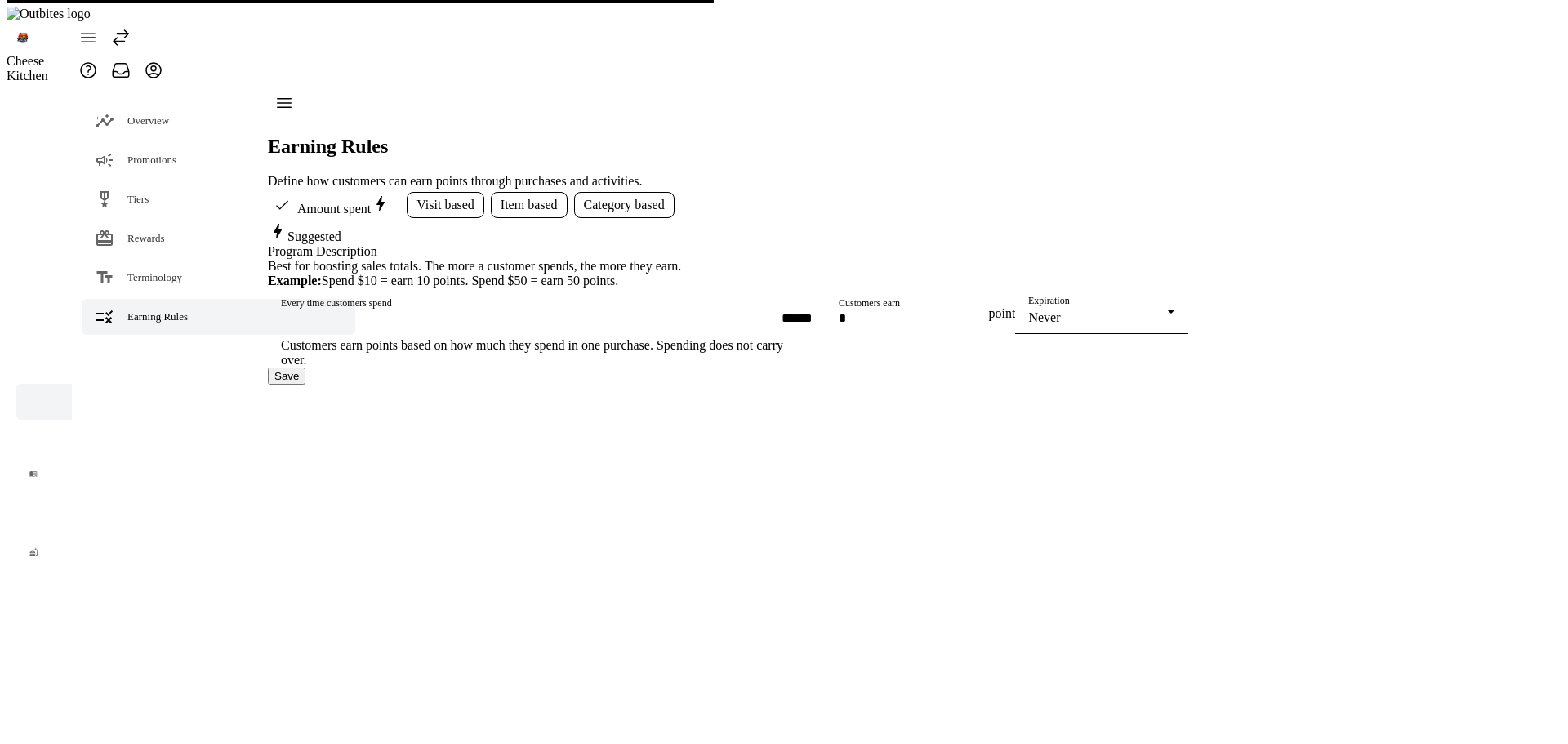
click at [141, 27] on span at bounding box center [121, 38] width 40 height 40
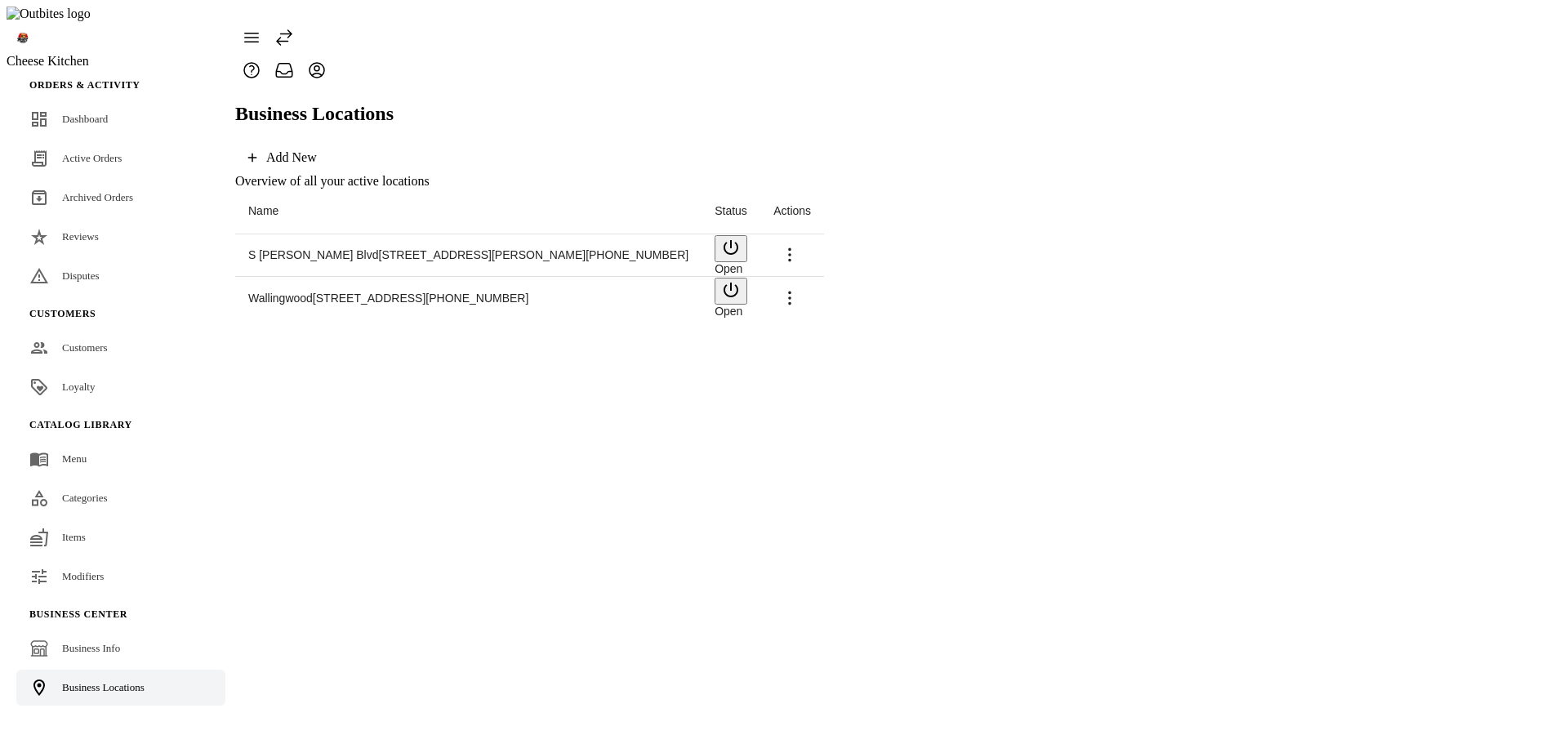
click at [800, 289] on icon at bounding box center [790, 299] width 20 height 20
click at [1490, 299] on span "Launch" at bounding box center [1511, 305] width 44 height 14
click at [100, 369] on link "Loyalty" at bounding box center [120, 387] width 209 height 36
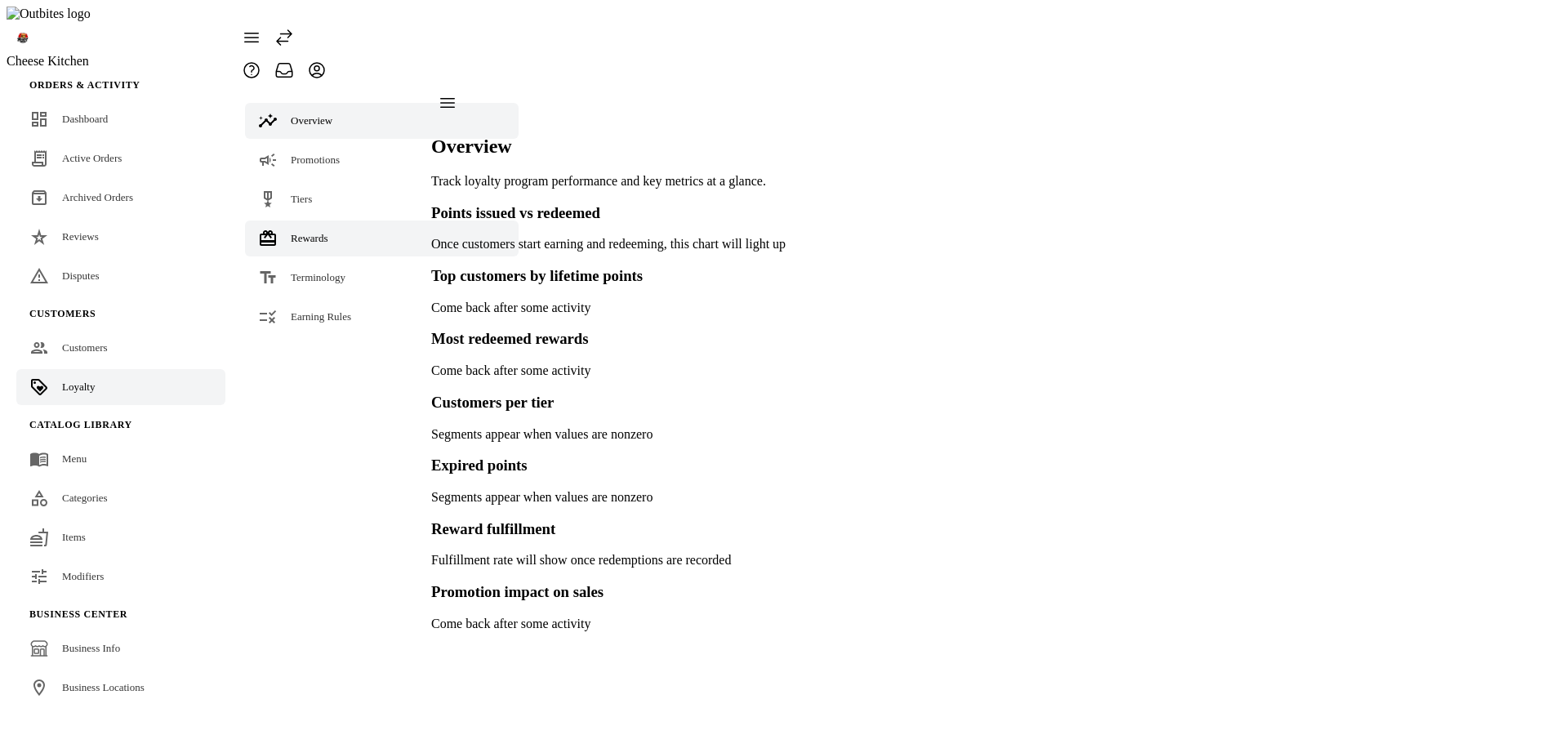
click at [324, 220] on link "Rewards" at bounding box center [382, 238] width 274 height 36
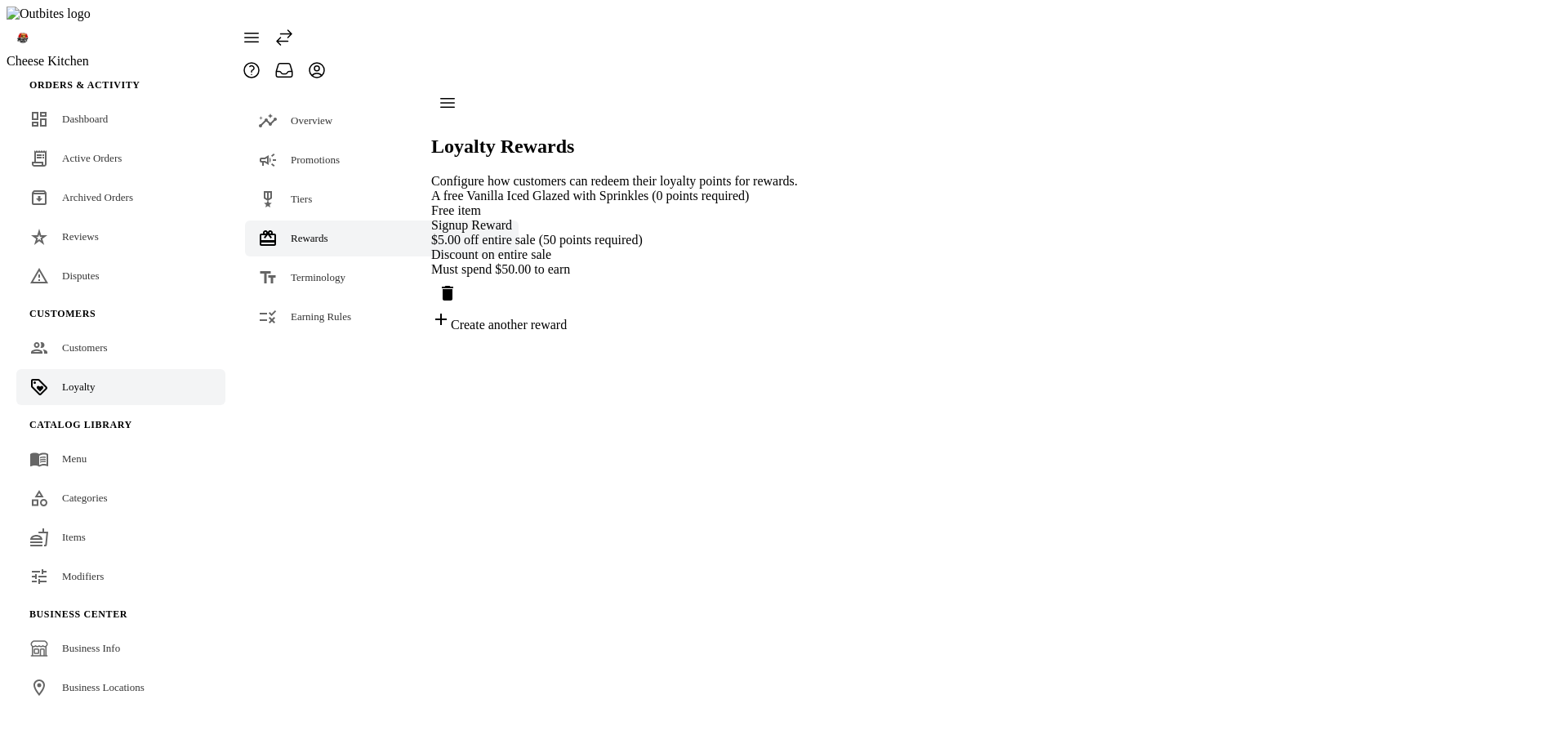
click at [662, 203] on div "Free item" at bounding box center [615, 210] width 367 height 15
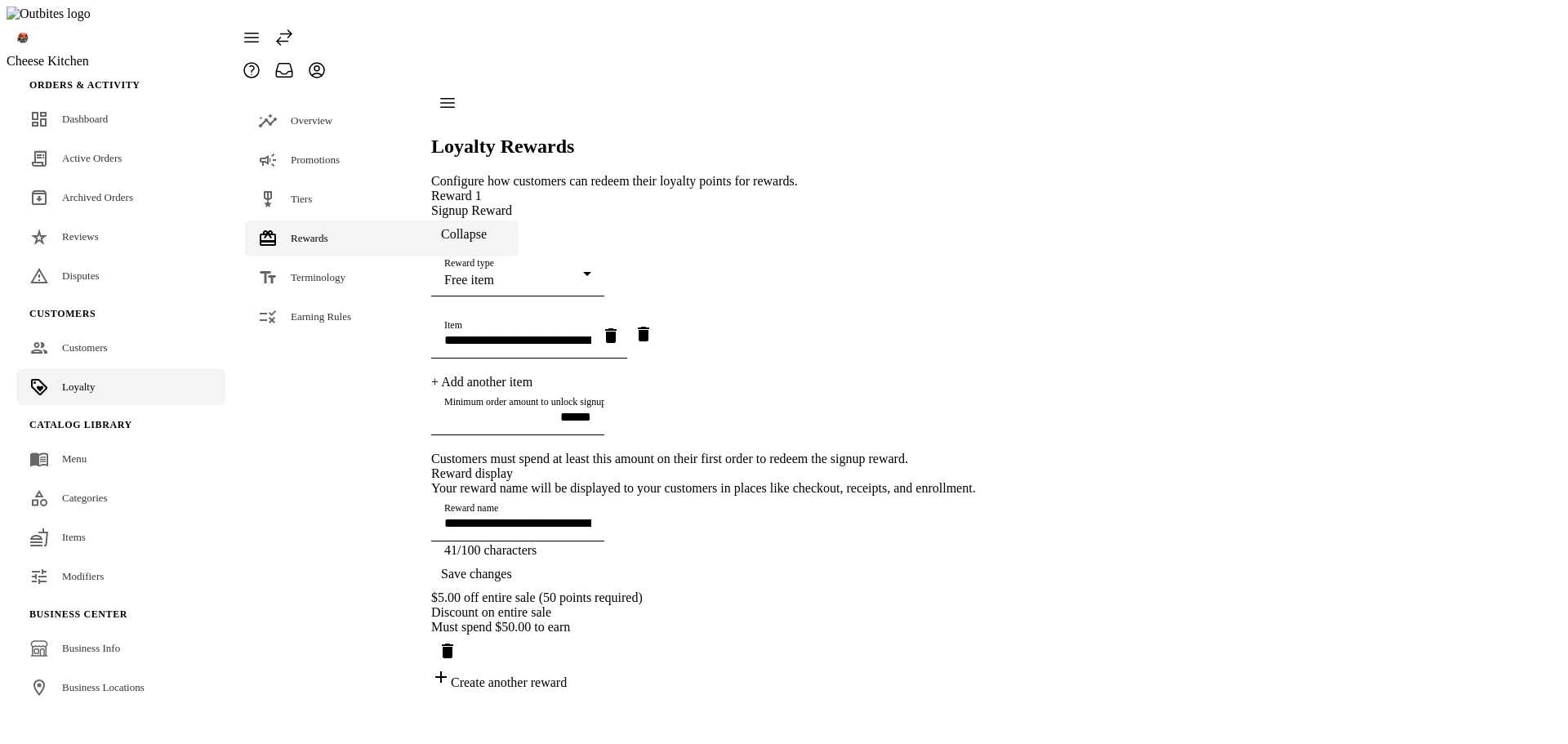
click at [584, 273] on div "Free item" at bounding box center [514, 280] width 139 height 15
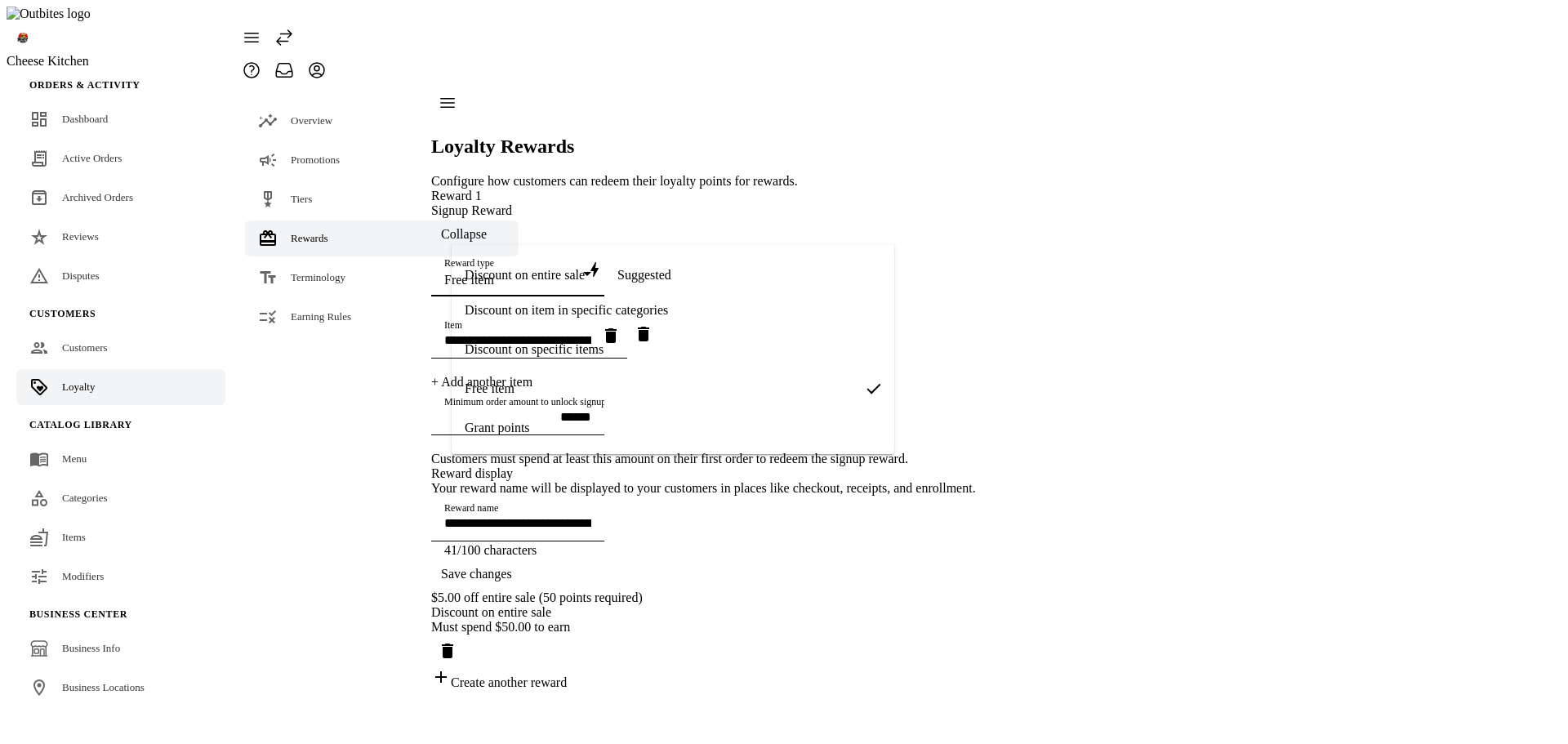
click at [574, 438] on mat-option "Grant points" at bounding box center [673, 429] width 443 height 40
type input "*********"
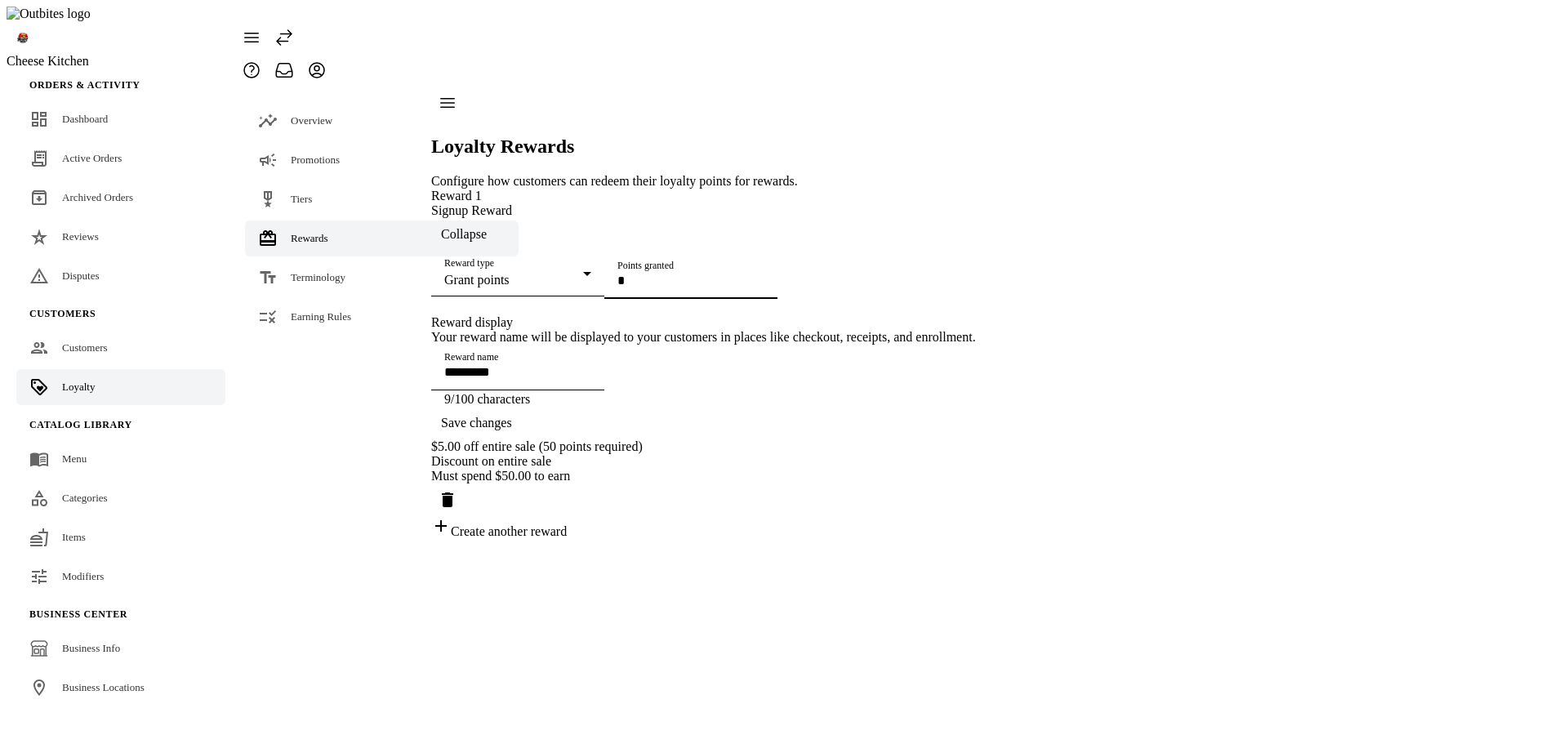
click at [617, 288] on input "Points granted" at bounding box center [691, 281] width 147 height 14
type input "*"
type input "**"
click at [512, 431] on span "Save changes" at bounding box center [476, 423] width 71 height 15
